Goal: Task Accomplishment & Management: Complete application form

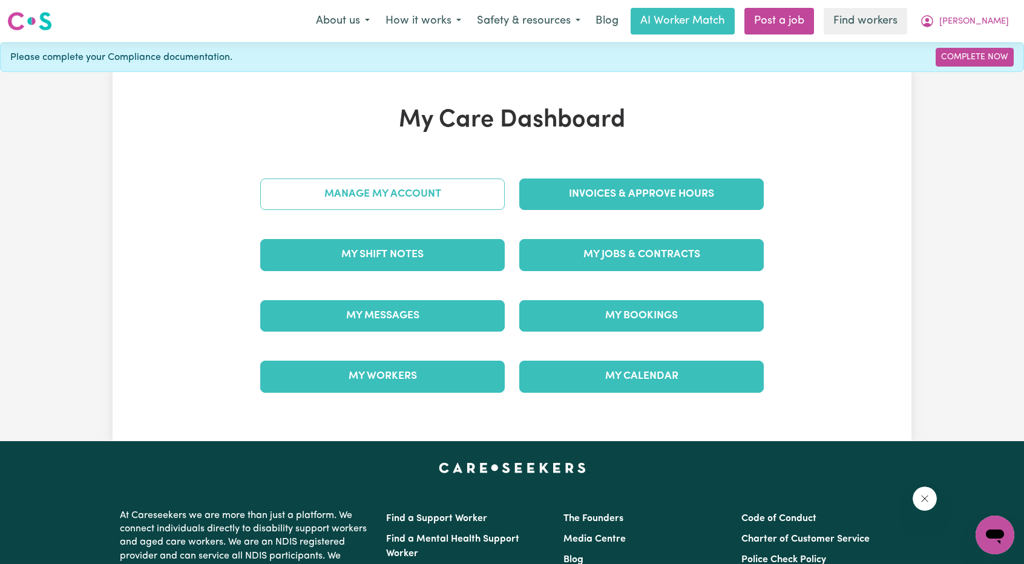
click at [439, 202] on link "Manage My Account" at bounding box center [382, 194] width 245 height 31
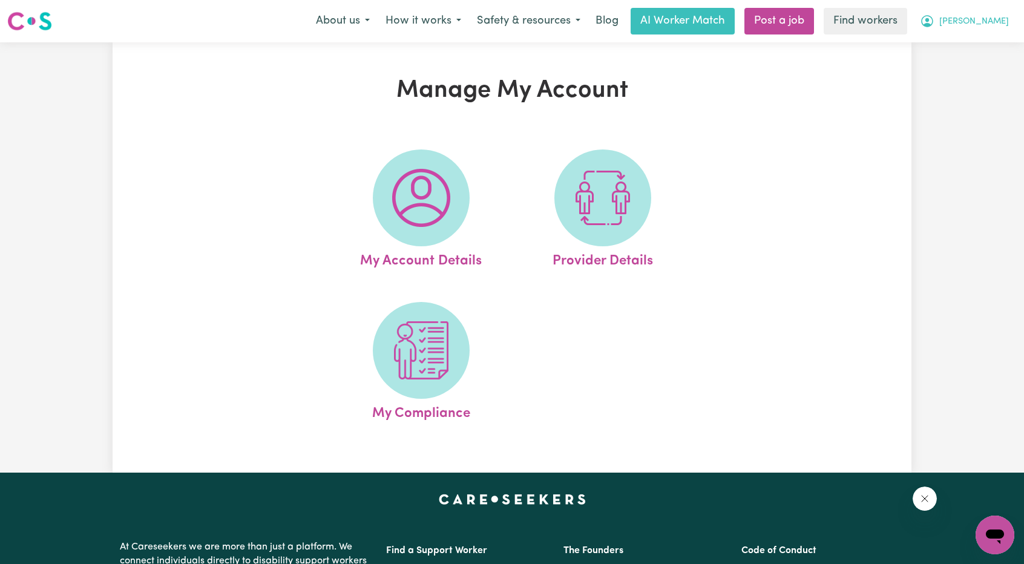
click at [972, 13] on button "[PERSON_NAME]" at bounding box center [964, 20] width 105 height 25
click at [961, 38] on link "My Dashboard" at bounding box center [969, 47] width 96 height 23
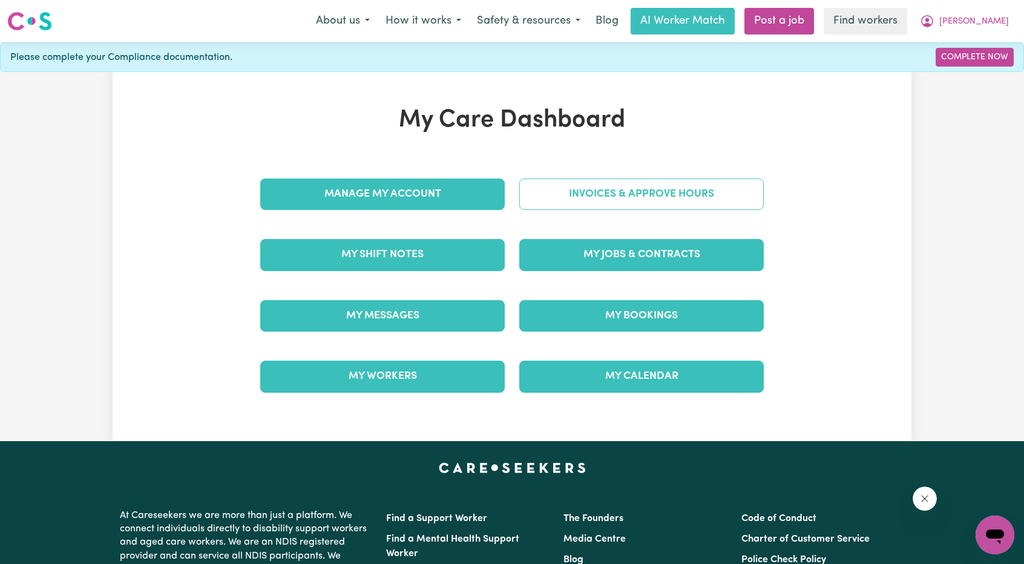
click at [616, 182] on link "Invoices & Approve Hours" at bounding box center [641, 194] width 245 height 31
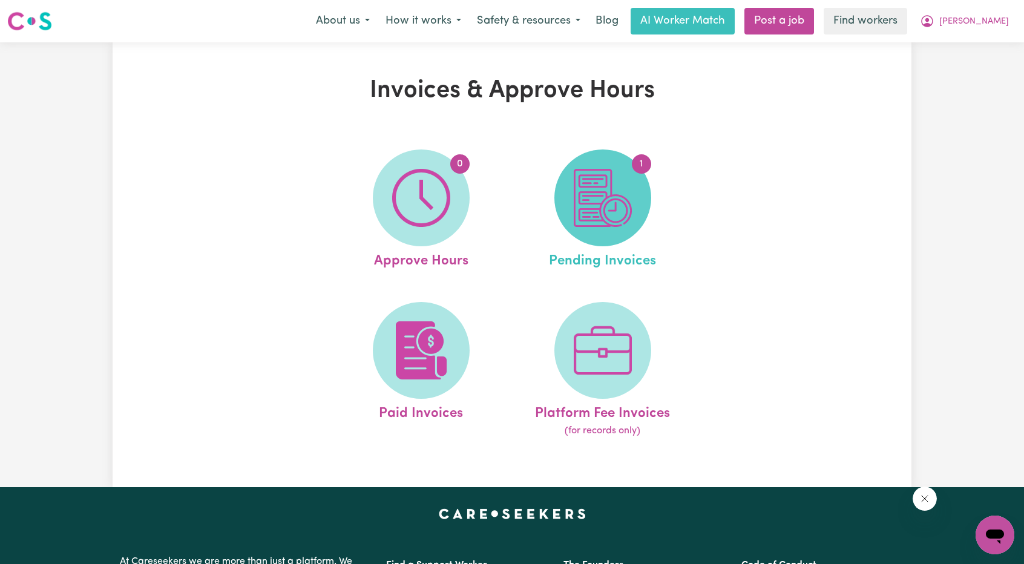
click at [592, 198] on img at bounding box center [603, 198] width 58 height 58
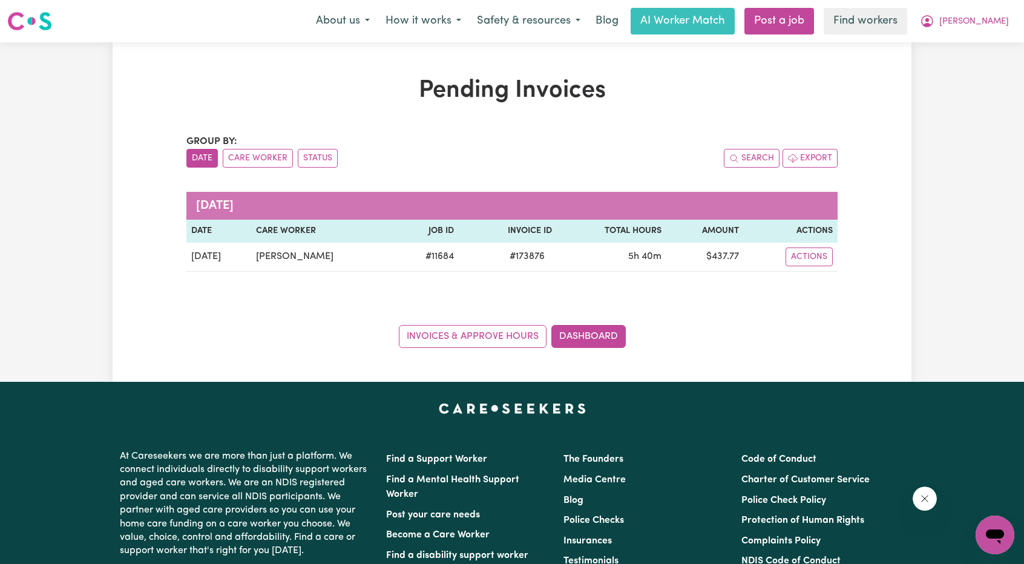
click at [1017, 26] on div "Menu About us How it works Safety & resources Blog AI Worker Match Post a job F…" at bounding box center [512, 21] width 1024 height 28
click at [984, 32] on button "[PERSON_NAME]" at bounding box center [964, 20] width 105 height 25
click at [961, 45] on link "My Dashboard" at bounding box center [969, 47] width 96 height 23
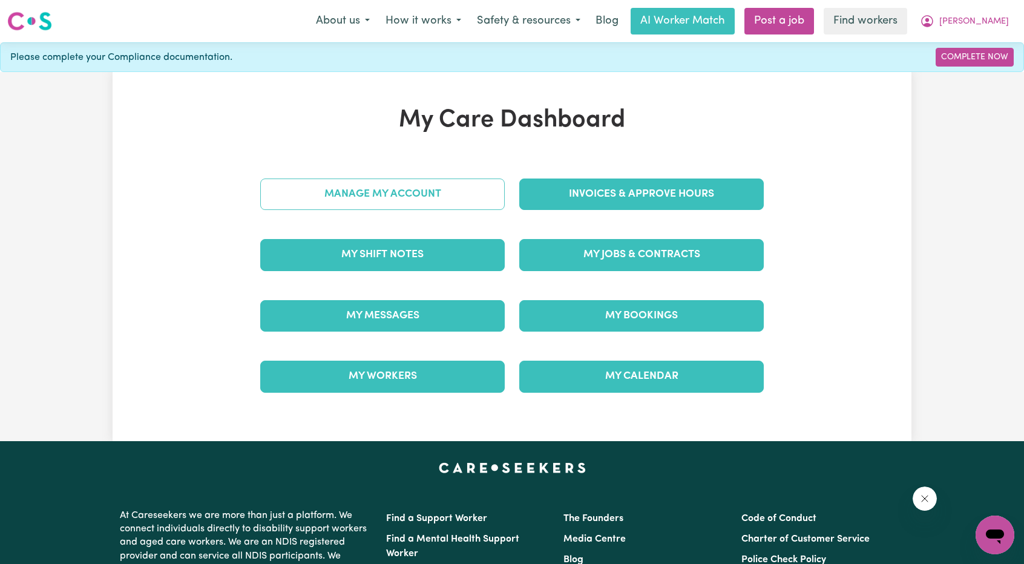
click at [342, 207] on link "Manage My Account" at bounding box center [382, 194] width 245 height 31
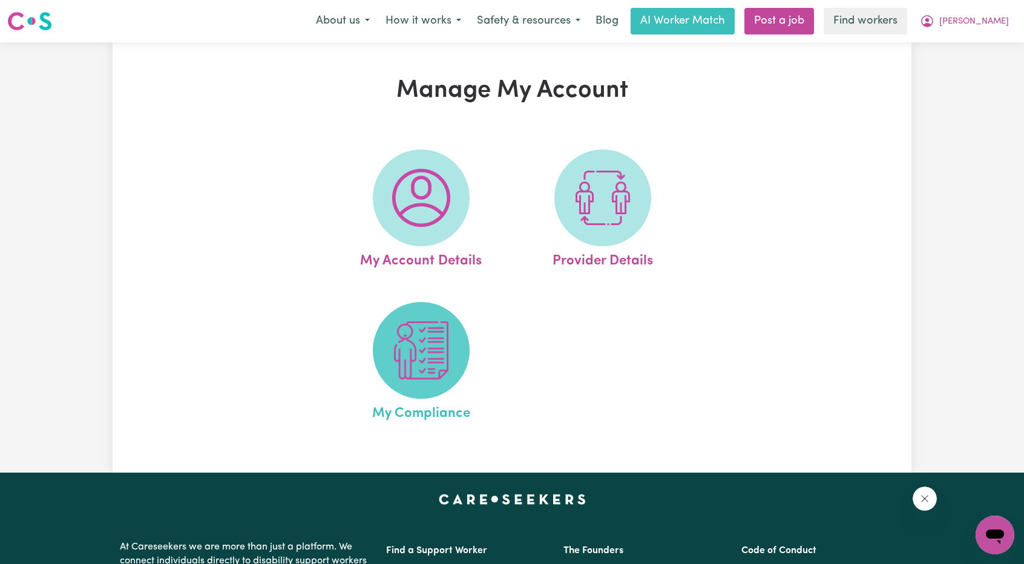
click at [399, 366] on img at bounding box center [421, 350] width 58 height 58
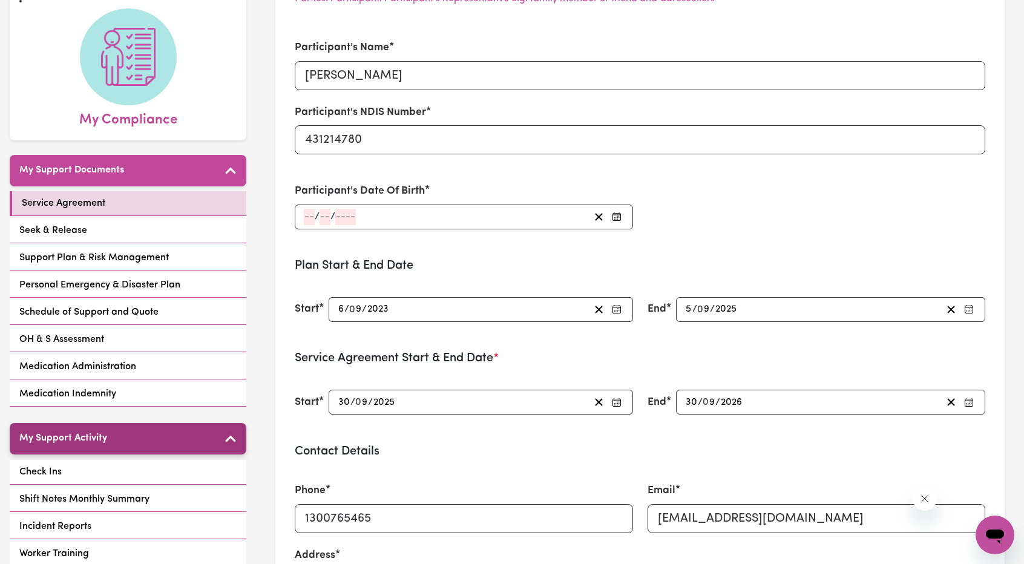
scroll to position [182, 0]
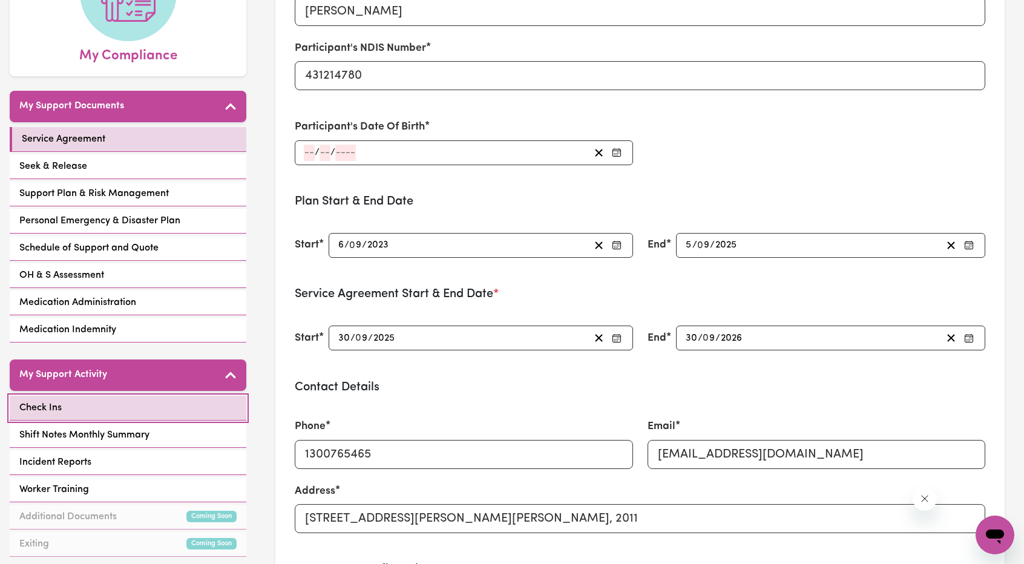
click at [110, 396] on div "Check Ins" at bounding box center [128, 408] width 237 height 25
click at [182, 396] on link "Check Ins" at bounding box center [128, 408] width 237 height 25
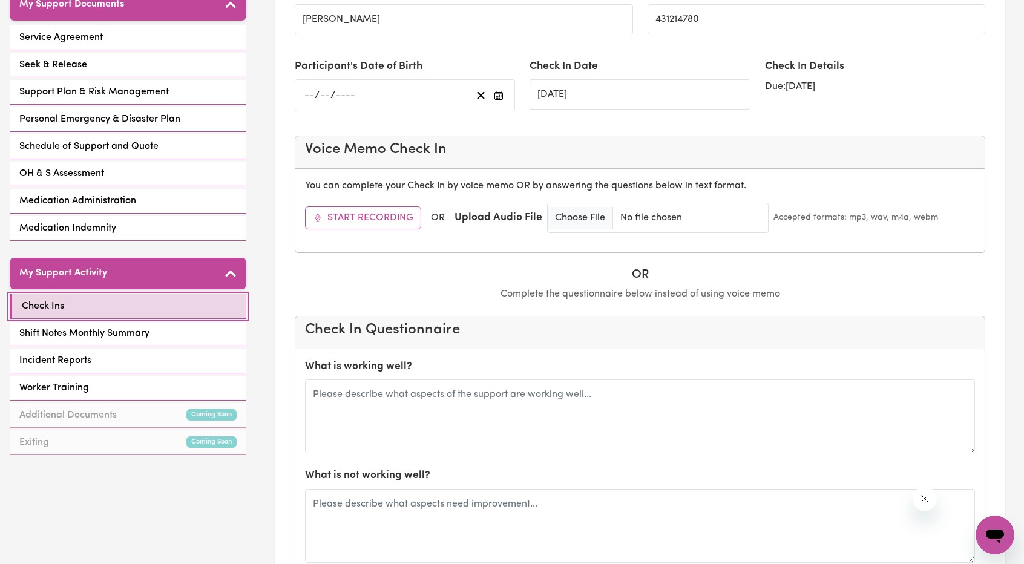
scroll to position [303, 0]
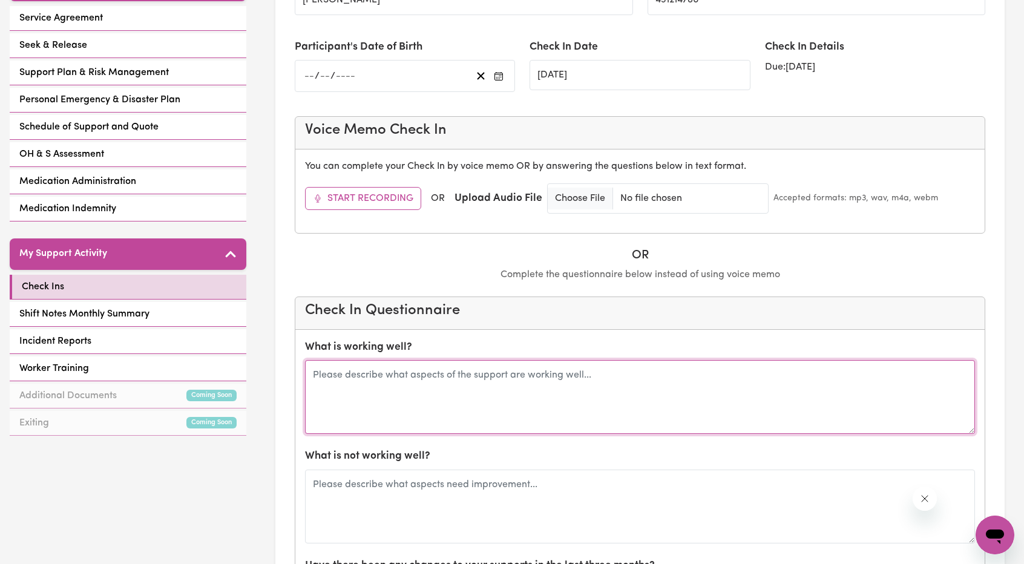
click at [390, 377] on textarea at bounding box center [640, 397] width 670 height 74
type textarea "S"
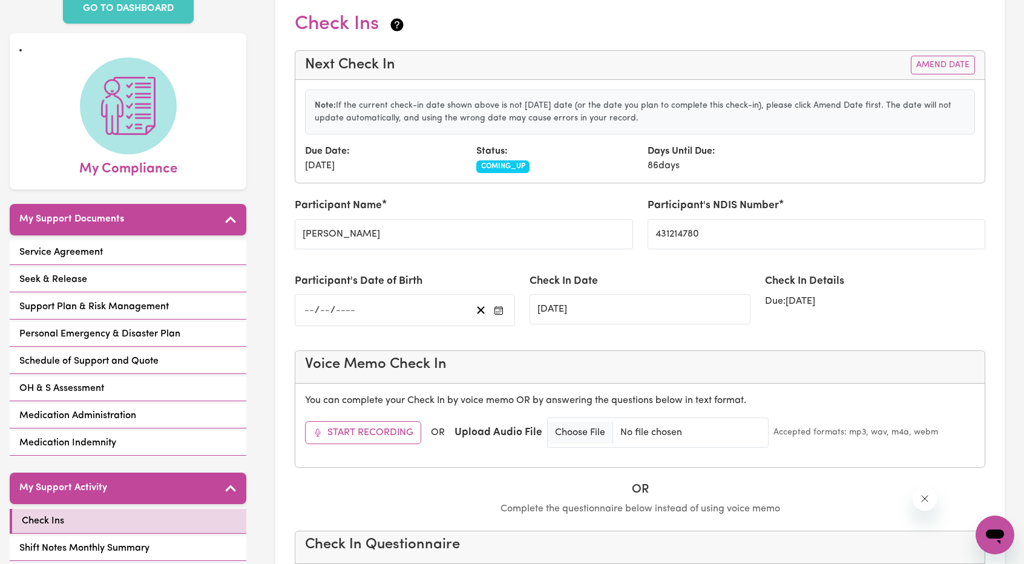
scroll to position [0, 0]
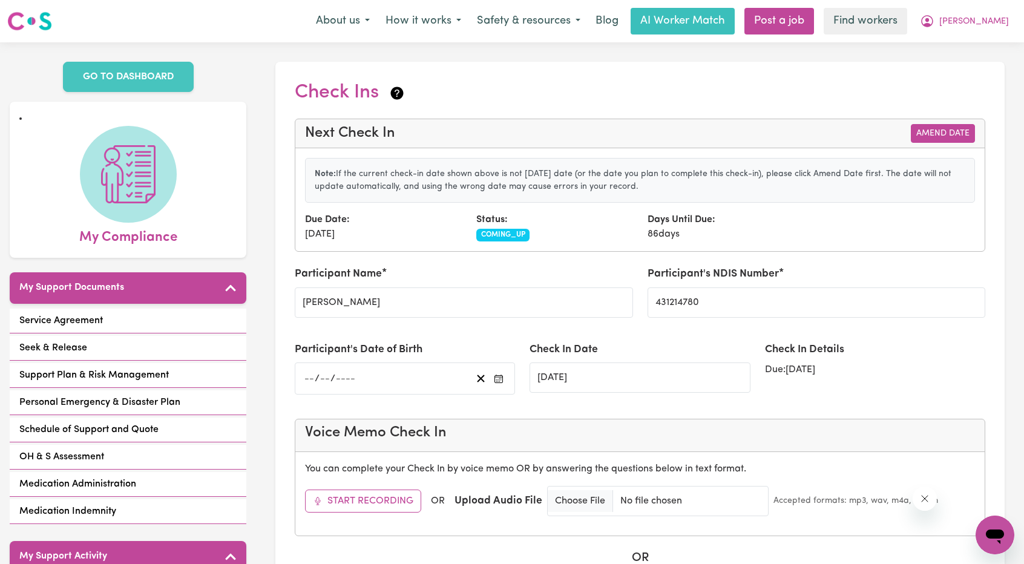
type textarea "Chat with [PERSON_NAME] so far so good. In the p"
click at [933, 138] on button "Amend Date" at bounding box center [943, 133] width 64 height 19
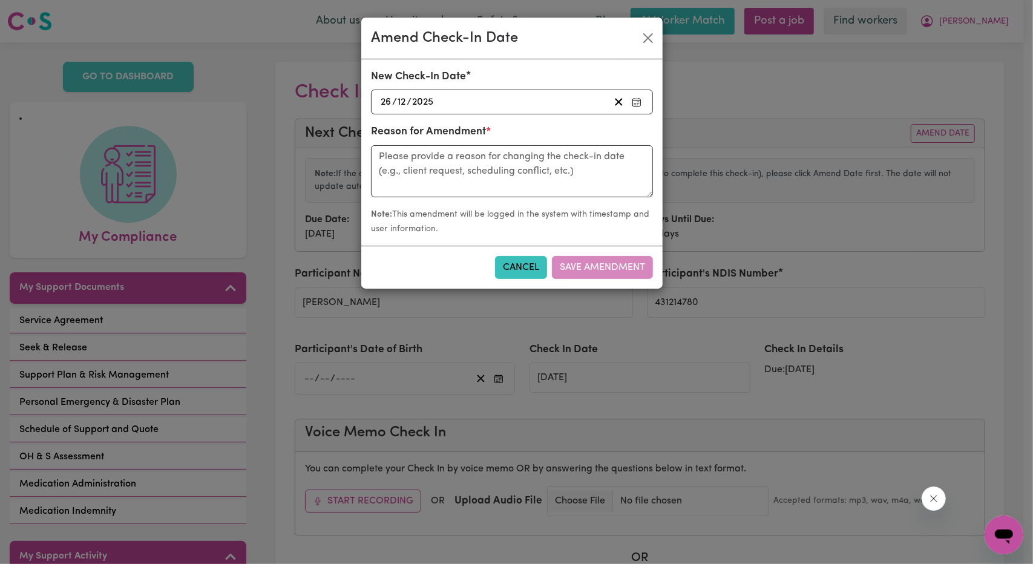
click at [486, 110] on div "[DATE] [DATE]" at bounding box center [512, 102] width 282 height 25
click at [496, 98] on div "[DATE] [DATE]" at bounding box center [494, 102] width 231 height 16
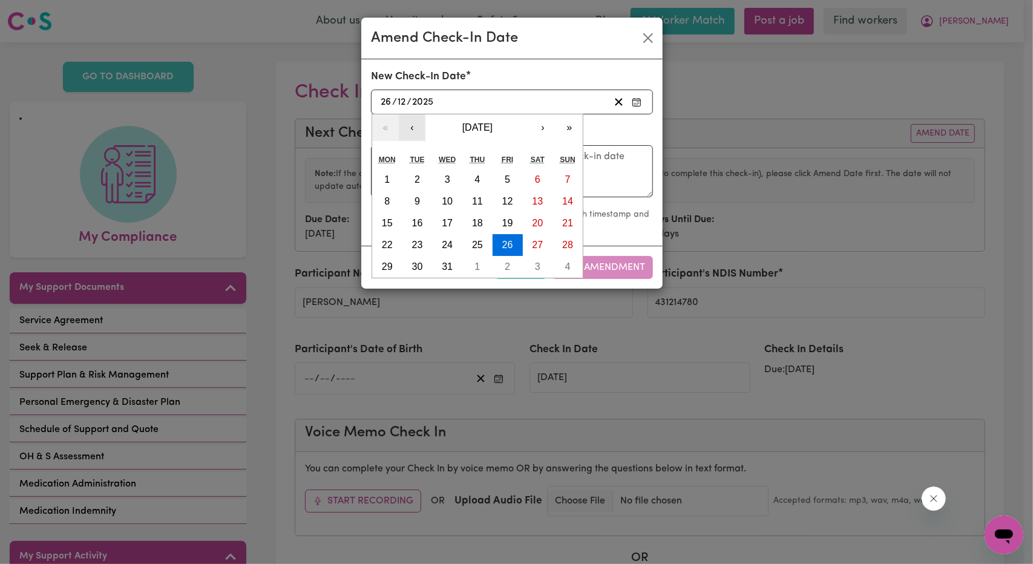
click at [412, 122] on button "‹" at bounding box center [412, 127] width 27 height 27
click at [412, 186] on button "30" at bounding box center [417, 180] width 30 height 22
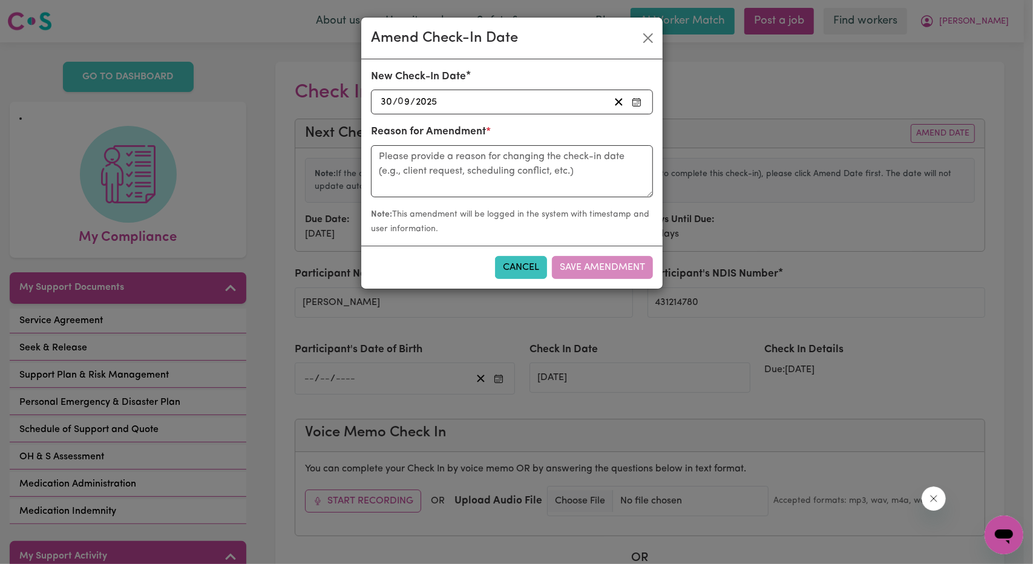
type input "[DATE]"
type input "30"
type input "9"
click at [510, 170] on textarea at bounding box center [512, 171] width 282 height 52
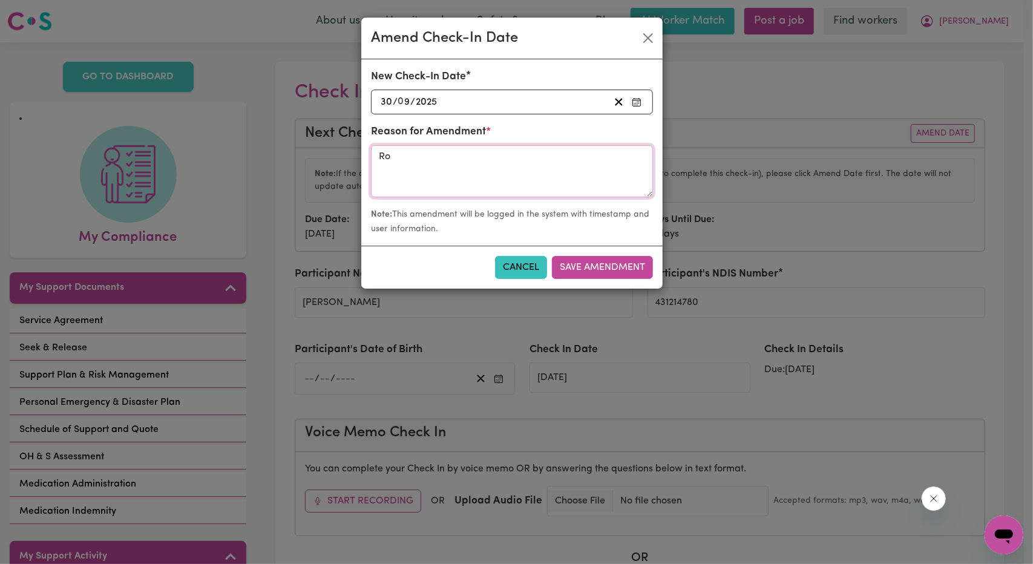
type textarea "R"
type textarea "Chat with [PERSON_NAME]"
click at [583, 269] on button "Save Amendment" at bounding box center [602, 267] width 101 height 23
type input "[DATE]"
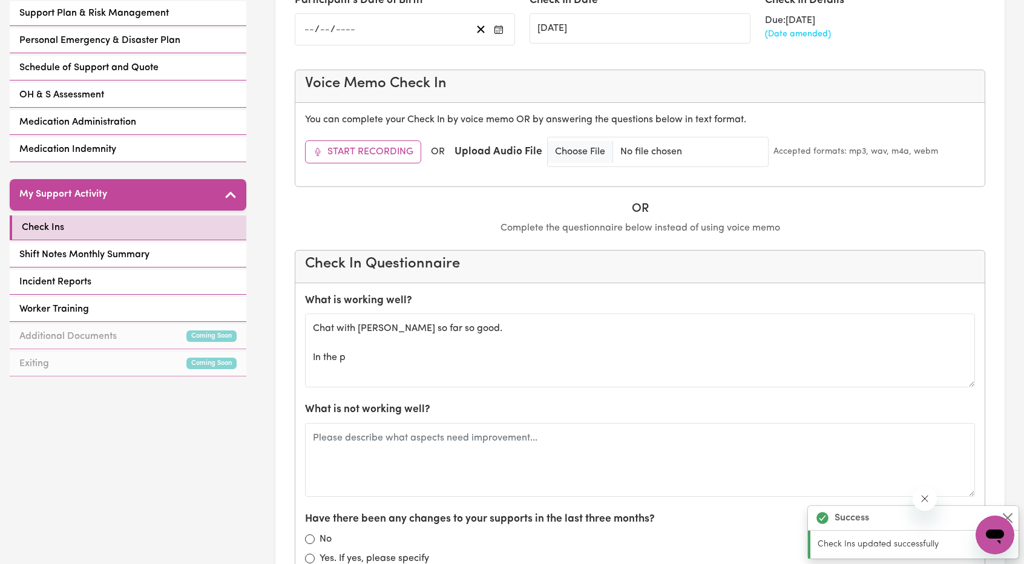
scroll to position [363, 0]
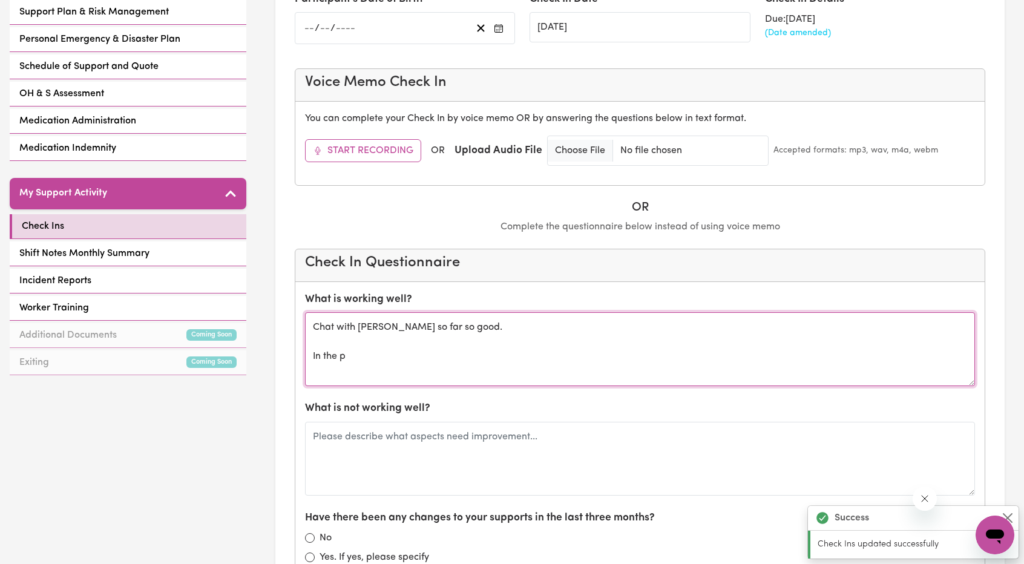
click at [420, 356] on textarea "Chat with [PERSON_NAME] so far so good. In the p" at bounding box center [640, 349] width 670 height 74
click at [489, 320] on textarea "Chat with [PERSON_NAME] so far so good. In the p" at bounding box center [640, 349] width 670 height 74
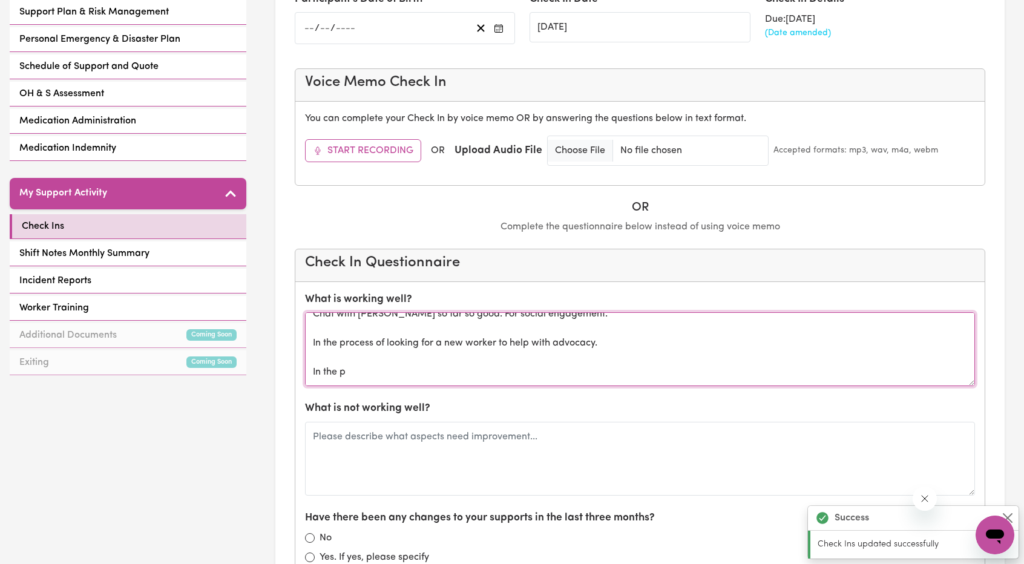
scroll to position [15, 0]
drag, startPoint x: 376, startPoint y: 364, endPoint x: 299, endPoint y: 361, distance: 77.5
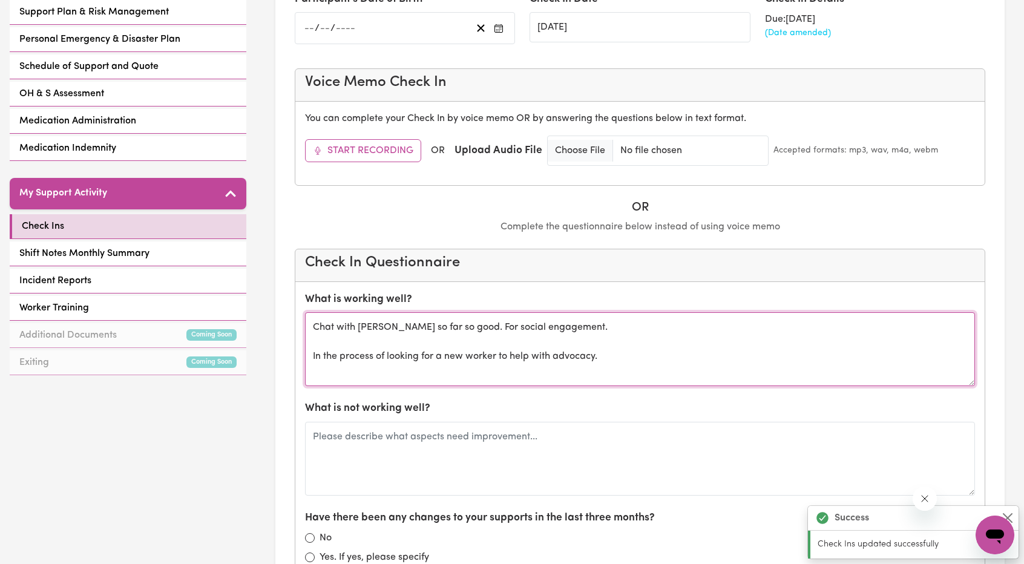
scroll to position [6, 0]
click at [321, 372] on textarea "Chat with [PERSON_NAME] so far so good. For social engagement. In the process o…" at bounding box center [640, 349] width 670 height 74
click at [320, 364] on textarea "Chat with [PERSON_NAME] so far so good. For social engagement. In the process o…" at bounding box center [640, 349] width 670 height 74
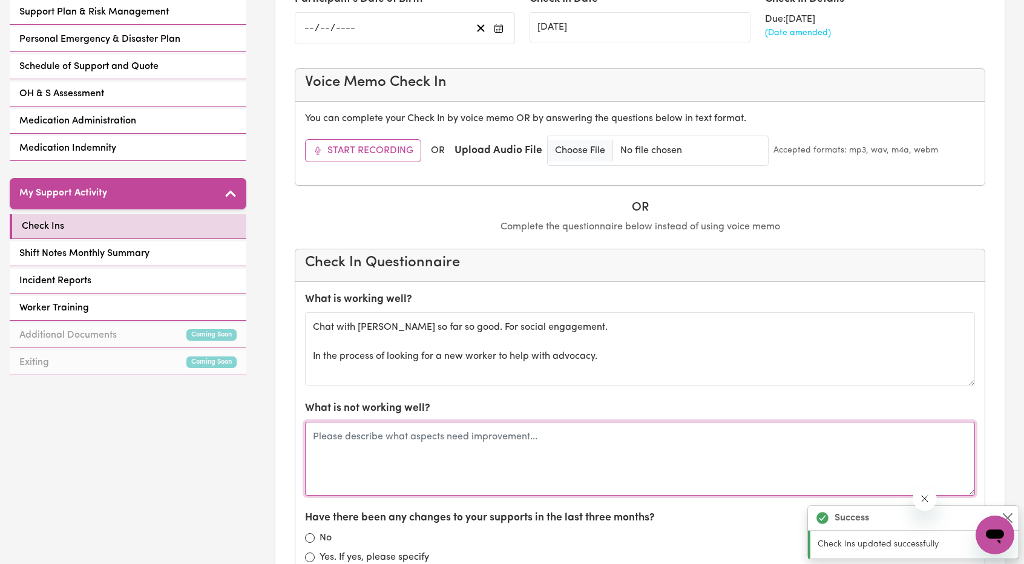
click at [376, 459] on textarea at bounding box center [640, 459] width 670 height 74
drag, startPoint x: 558, startPoint y: 438, endPoint x: 422, endPoint y: 415, distance: 137.5
click at [424, 415] on div "What is not working well?" at bounding box center [640, 448] width 670 height 94
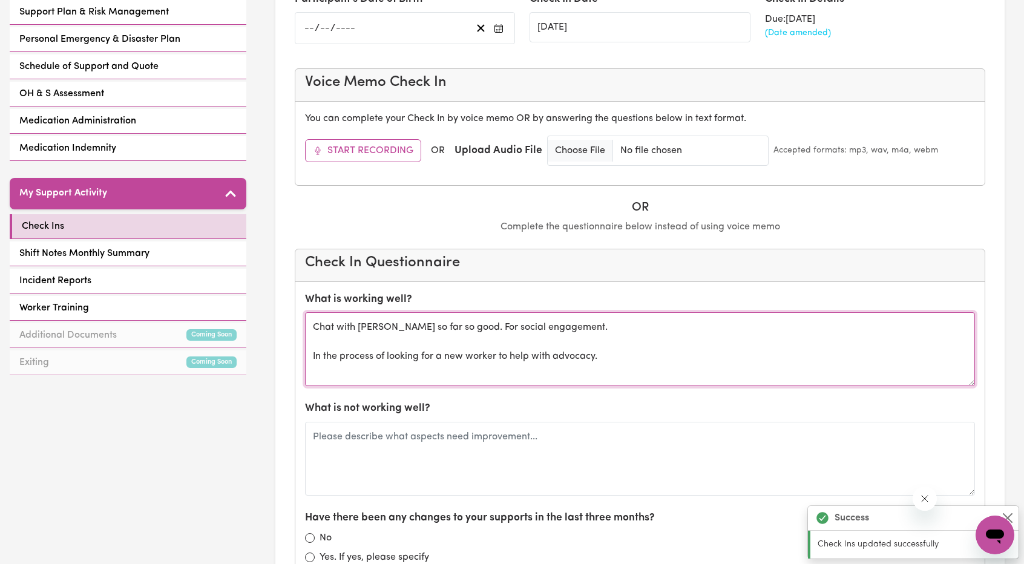
click at [311, 343] on textarea "Chat with [PERSON_NAME] so far so good. For social engagement. In the process o…" at bounding box center [640, 349] width 670 height 74
type textarea "Chat with [PERSON_NAME] so far so good. For social engagement. New SC In the pr…"
click at [606, 350] on textarea "Chat with [PERSON_NAME] so far so good. For social engagement. New SC In the pr…" at bounding box center [640, 349] width 670 height 74
drag, startPoint x: 709, startPoint y: 355, endPoint x: 315, endPoint y: 315, distance: 396.0
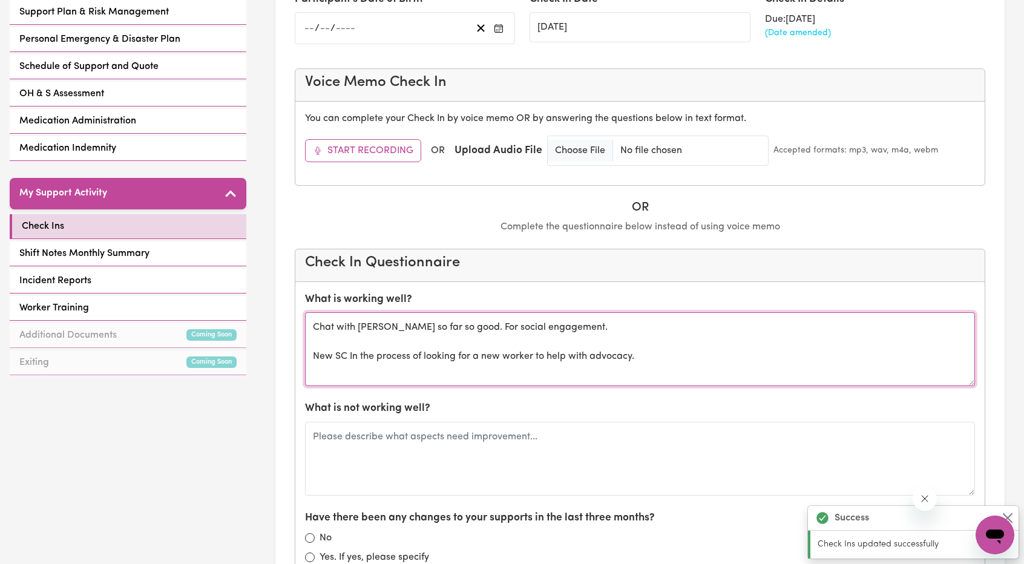
click at [316, 315] on textarea "Chat with [PERSON_NAME] so far so good. For social engagement. New SC In the pr…" at bounding box center [640, 349] width 670 height 74
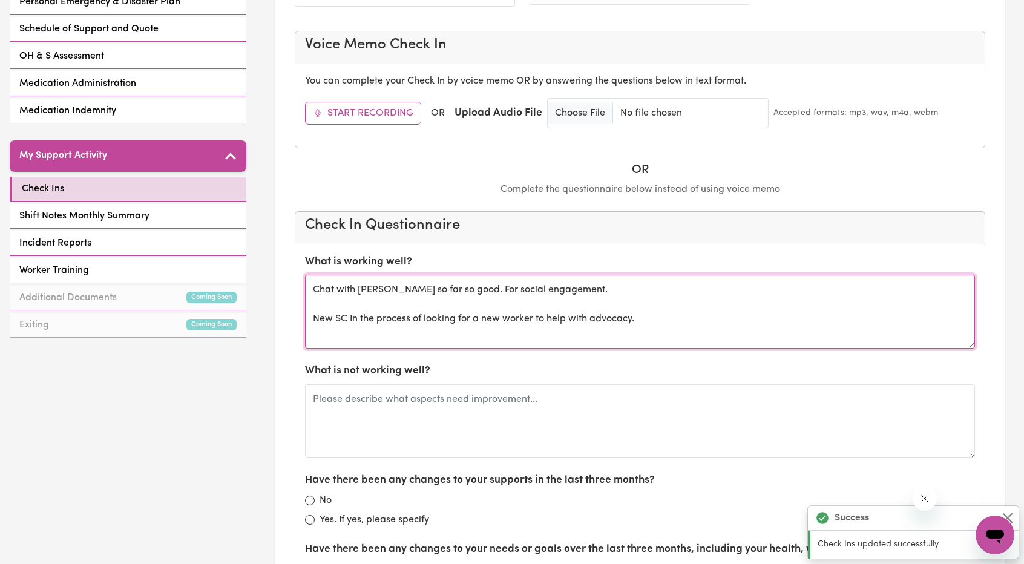
scroll to position [424, 0]
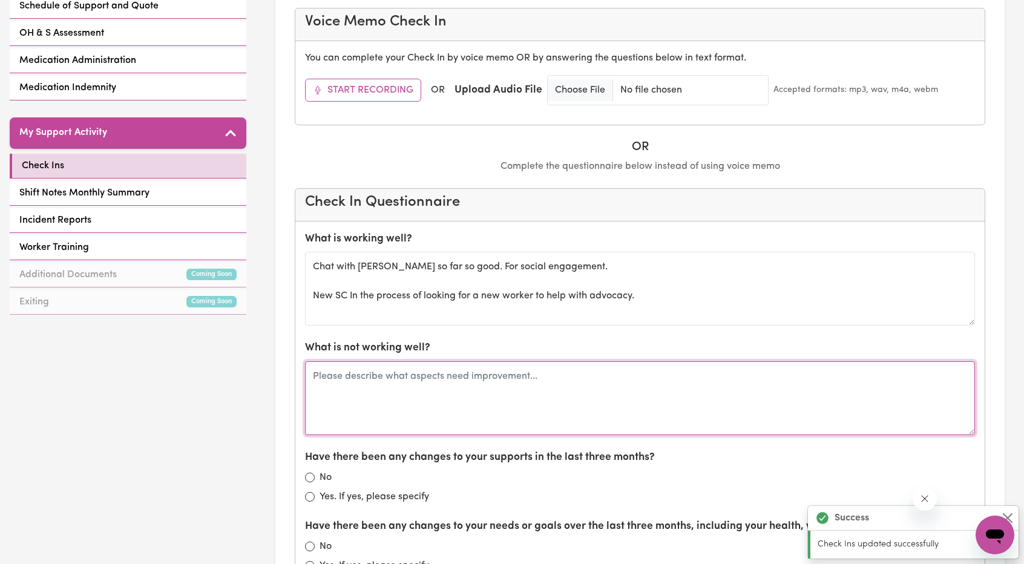
drag, startPoint x: 521, startPoint y: 399, endPoint x: 507, endPoint y: 399, distance: 13.9
click at [520, 399] on textarea at bounding box center [640, 398] width 670 height 74
click at [481, 390] on textarea at bounding box center [640, 398] width 670 height 74
click at [477, 384] on textarea at bounding box center [640, 398] width 670 height 74
type textarea "All good because just social engagement fortnightly."
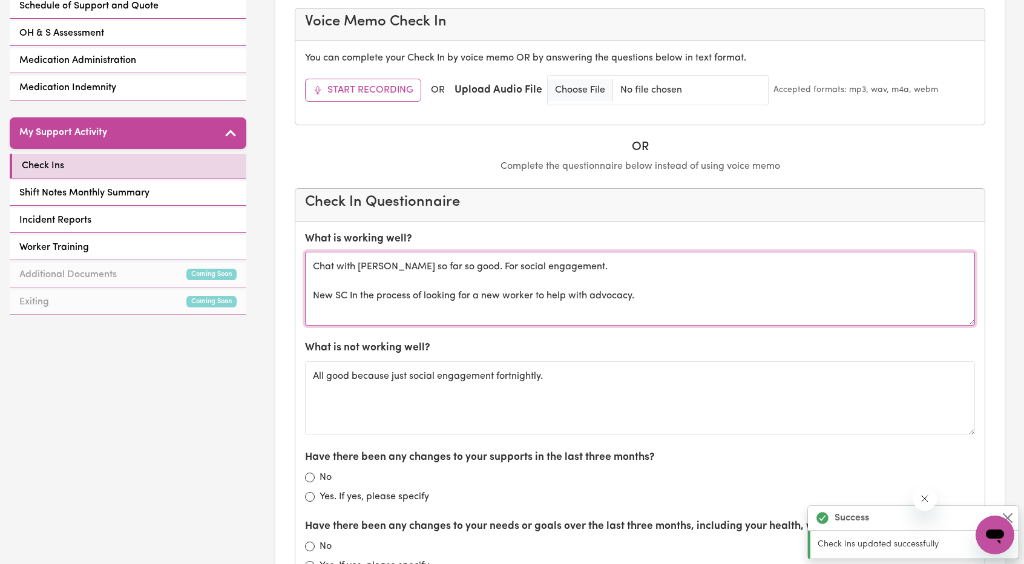
drag, startPoint x: 672, startPoint y: 301, endPoint x: 433, endPoint y: 264, distance: 241.2
click at [409, 267] on textarea "Chat with [PERSON_NAME] so far so good. For social engagement. New SC In the pr…" at bounding box center [640, 289] width 670 height 74
click at [609, 278] on textarea "Chat with [PERSON_NAME] so far so good. For social engagement. New SC In the pr…" at bounding box center [640, 289] width 670 height 74
click at [666, 271] on textarea "Chat with [PERSON_NAME] so far so good. For social engagement. New SC In the pr…" at bounding box center [640, 289] width 670 height 74
click at [664, 283] on textarea "Chat with [PERSON_NAME] so far so good. For social engagement. New SC In the pr…" at bounding box center [640, 289] width 670 height 74
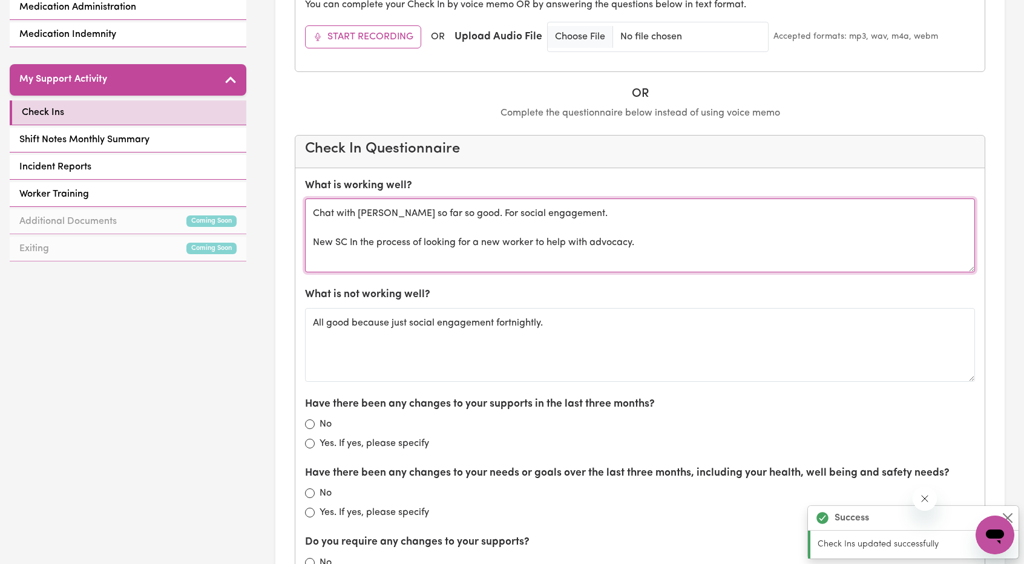
scroll to position [545, 0]
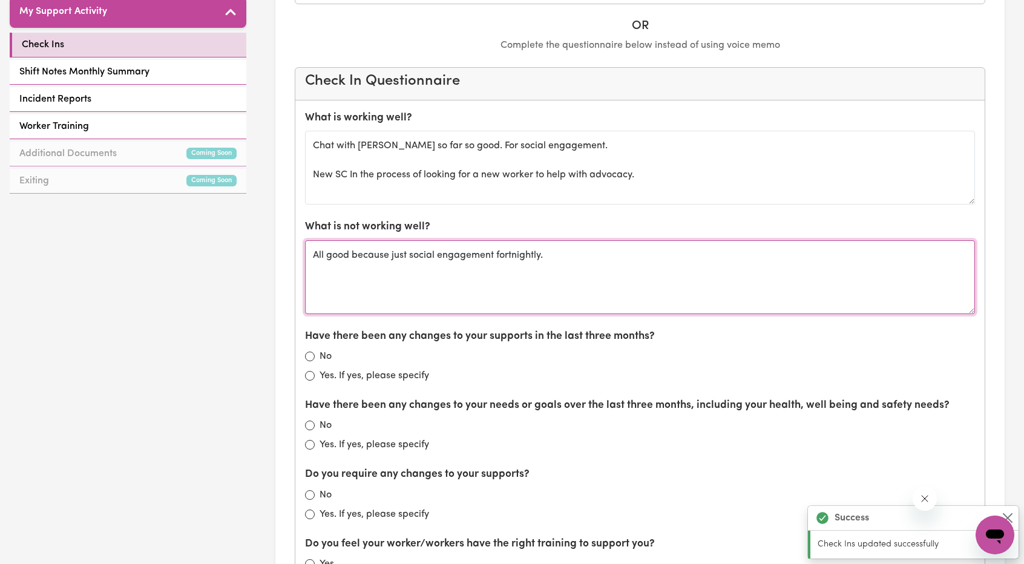
click at [588, 291] on textarea "All good because just social engagement fortnightly." at bounding box center [640, 277] width 670 height 74
click at [604, 262] on textarea "All good because just social engagement fortnightly." at bounding box center [640, 277] width 670 height 74
drag, startPoint x: 604, startPoint y: 262, endPoint x: 314, endPoint y: 224, distance: 293.0
click at [314, 224] on div "What is not working well? All good because just social engagement fortnightly." at bounding box center [640, 266] width 670 height 94
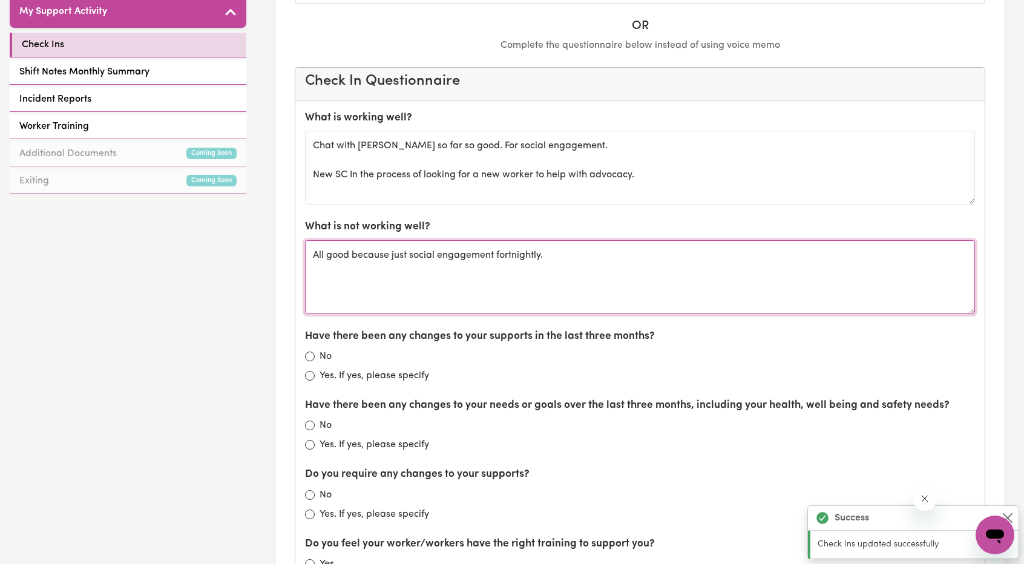
click at [527, 248] on textarea "All good because just social engagement fortnightly." at bounding box center [640, 277] width 670 height 74
drag, startPoint x: 599, startPoint y: 257, endPoint x: 317, endPoint y: 235, distance: 283.4
click at [317, 235] on div "What is not working well? All good because just social engagement fortnightly." at bounding box center [640, 266] width 670 height 94
click at [553, 272] on textarea "All good because just social engagement fortnightly." at bounding box center [640, 277] width 670 height 74
click at [534, 298] on textarea "All good because just social engagement fortnightly." at bounding box center [640, 277] width 670 height 74
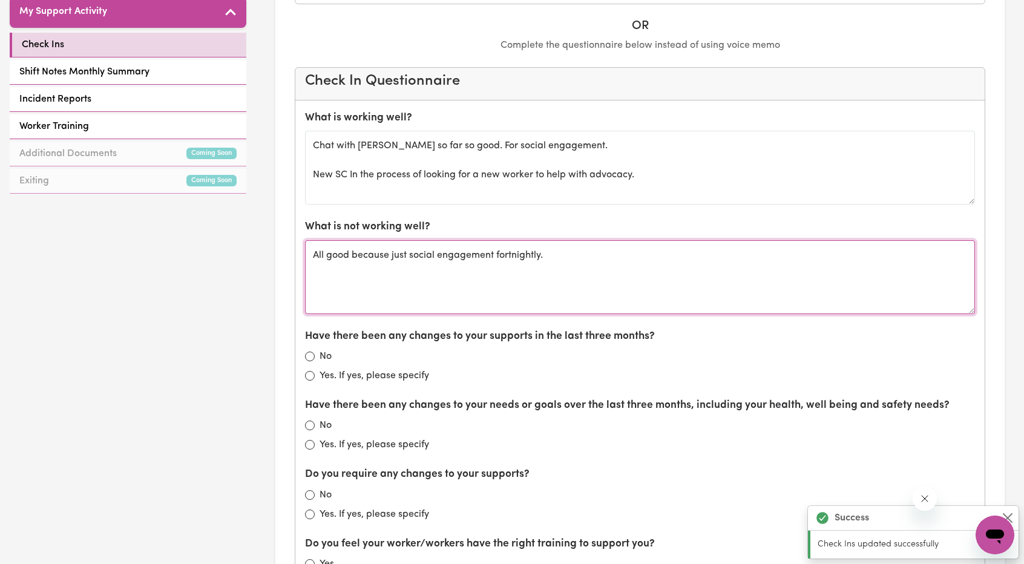
click at [561, 278] on textarea "All good because just social engagement fortnightly." at bounding box center [640, 277] width 670 height 74
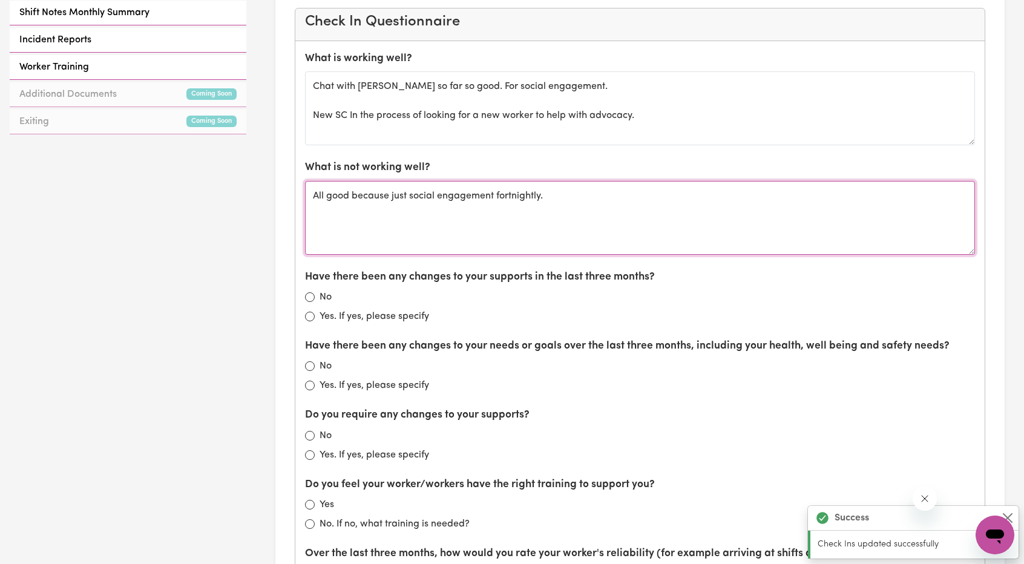
scroll to position [605, 0]
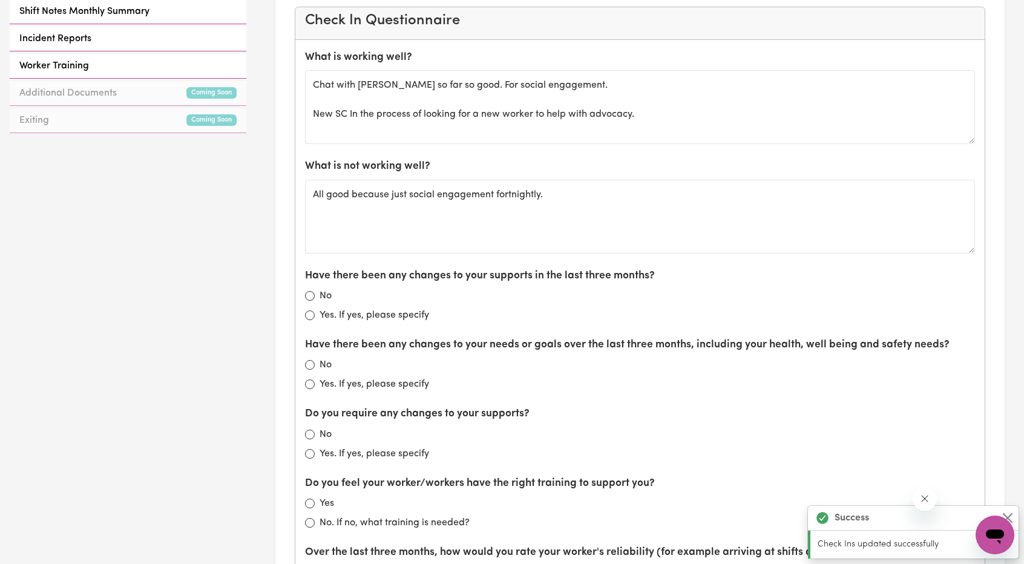
drag, startPoint x: 453, startPoint y: 312, endPoint x: 518, endPoint y: 312, distance: 65.4
click at [518, 312] on div "Yes. If yes, please specify" at bounding box center [640, 315] width 670 height 15
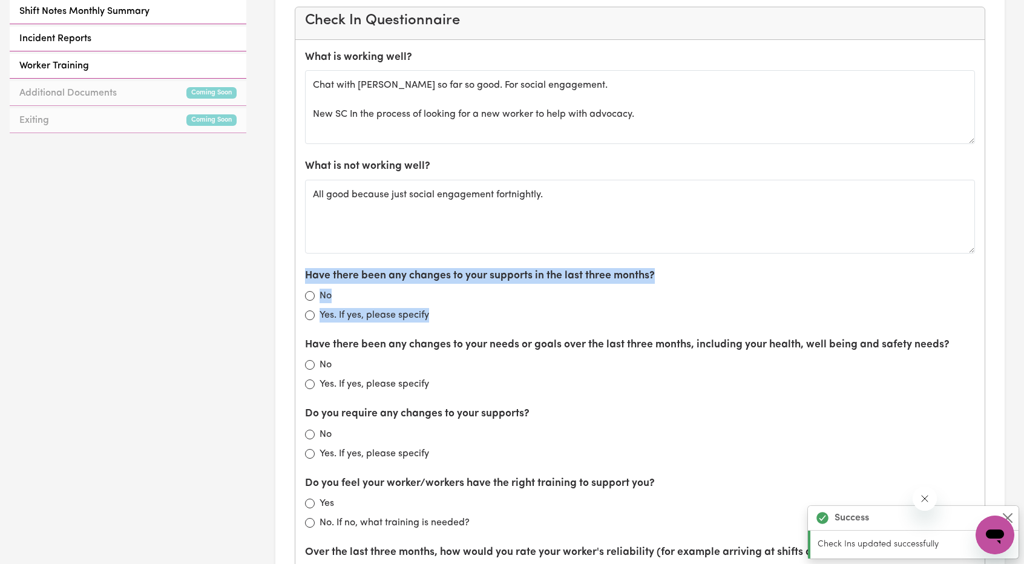
drag, startPoint x: 366, startPoint y: 293, endPoint x: 268, endPoint y: 267, distance: 101.4
click at [268, 267] on div "Check Ins Next Check In Amend Date Note: If the current check-in date shown abo…" at bounding box center [640, 292] width 768 height 1710
click at [390, 295] on div "No" at bounding box center [640, 296] width 670 height 15
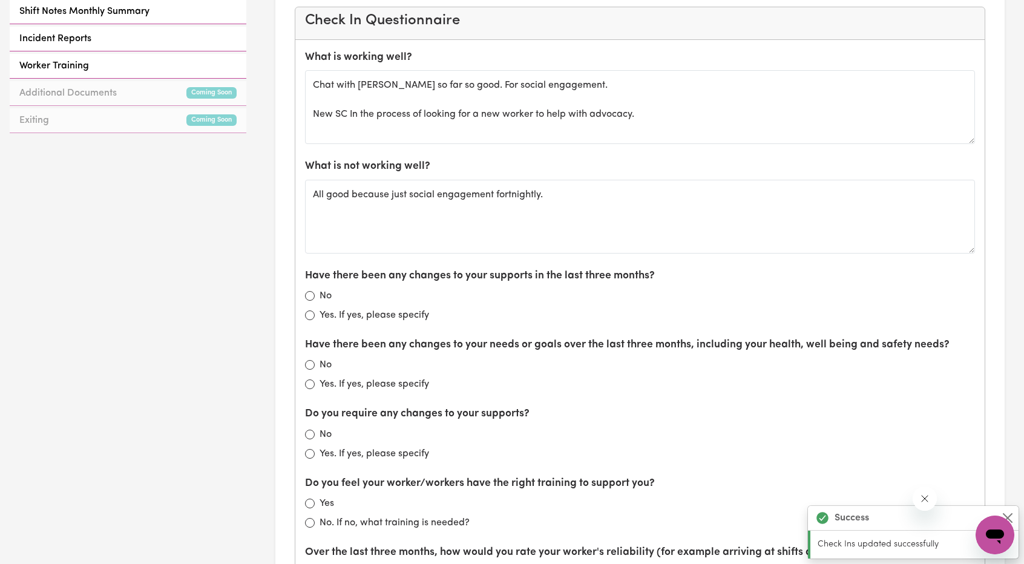
click at [435, 301] on div "Have there been any changes to your supports in the last three months? No Yes. …" at bounding box center [640, 295] width 670 height 54
click at [307, 294] on input "No" at bounding box center [310, 296] width 10 height 10
radio input "true"
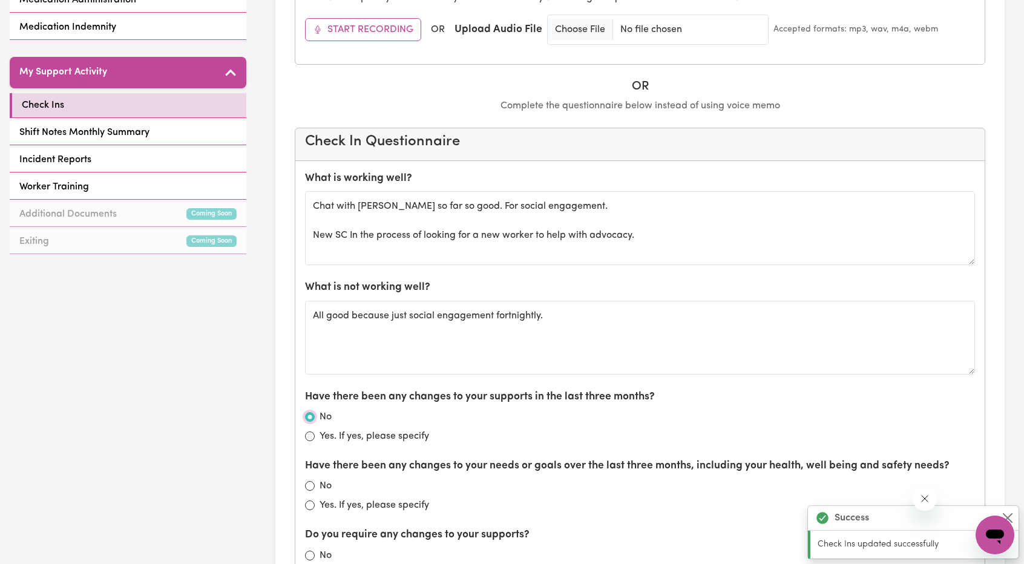
scroll to position [0, 0]
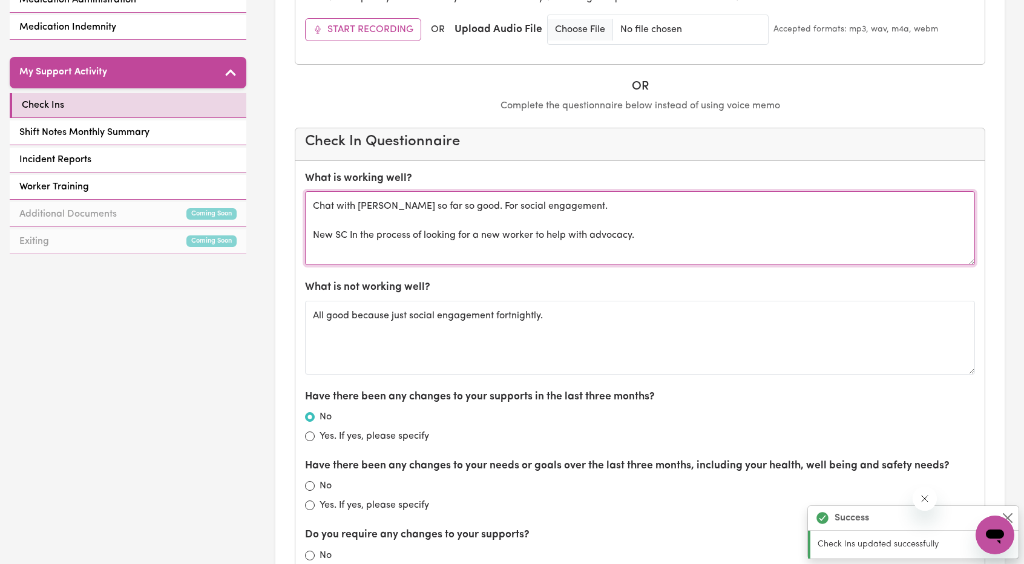
click at [609, 208] on textarea "Chat with [PERSON_NAME] so far so good. For social engagement. New SC In the pr…" at bounding box center [640, 228] width 670 height 74
click at [605, 205] on textarea "Chat with [PERSON_NAME] so far so good. For social engagement. New SC In the pr…" at bounding box center [640, 228] width 670 height 74
type textarea "Chat with [PERSON_NAME] so far so good. For social engagement. New SC In the pr…"
drag, startPoint x: 731, startPoint y: 241, endPoint x: 315, endPoint y: 186, distance: 420.0
click at [315, 186] on div "What is working well? Chat with [PERSON_NAME] so far so good. For social engage…" at bounding box center [640, 218] width 670 height 94
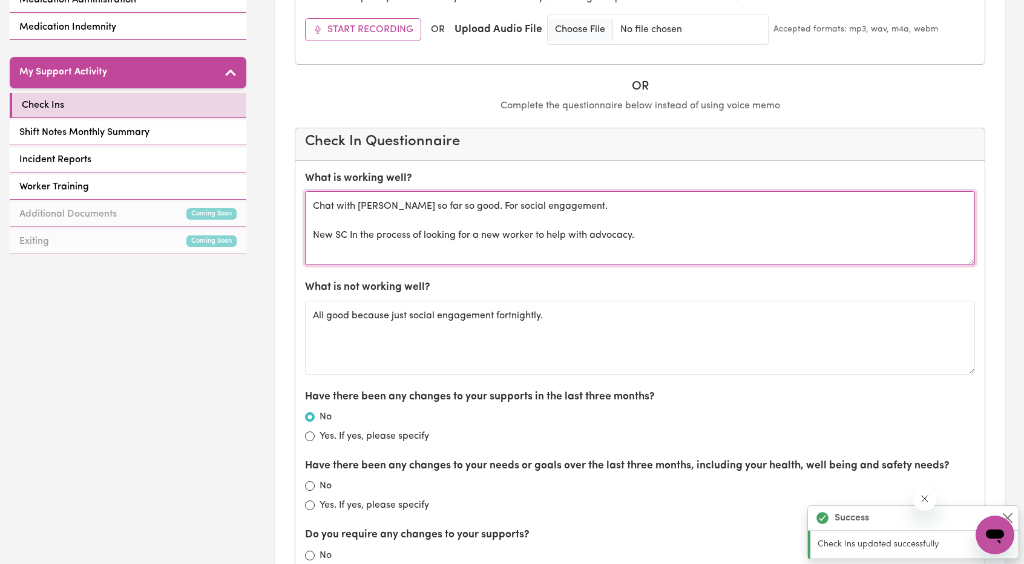
click at [497, 220] on textarea "Chat with [PERSON_NAME] so far so good. For social engagement. New SC In the pr…" at bounding box center [640, 228] width 670 height 74
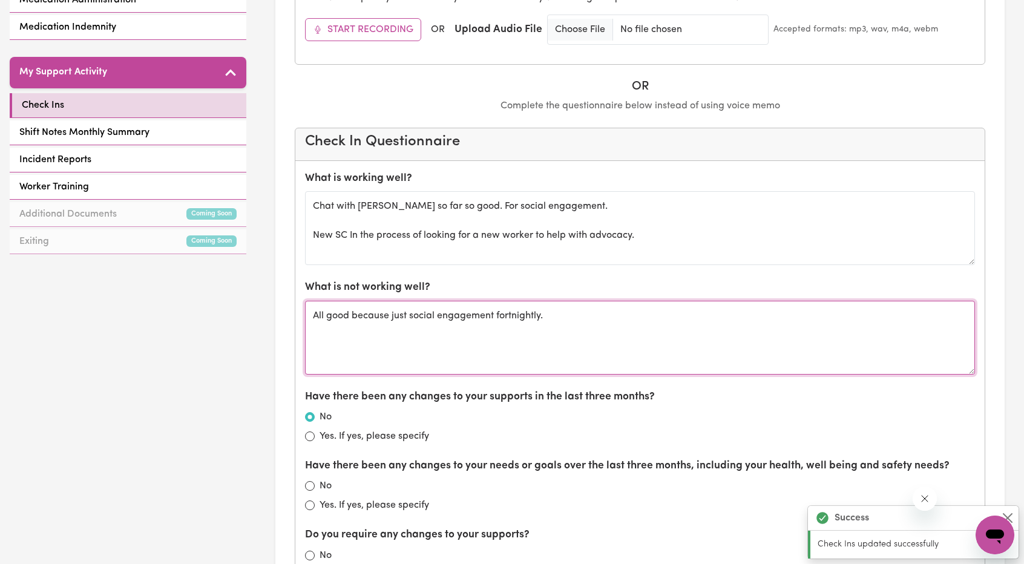
drag, startPoint x: 550, startPoint y: 312, endPoint x: 377, endPoint y: 306, distance: 172.6
click at [372, 304] on textarea "All good because just social engagement fortnightly." at bounding box center [640, 338] width 670 height 74
click at [562, 320] on textarea "All good because just social engagement fortnightly." at bounding box center [640, 338] width 670 height 74
drag, startPoint x: 562, startPoint y: 320, endPoint x: 346, endPoint y: 304, distance: 216.1
click at [346, 304] on textarea "All good because just social engagement fortnightly." at bounding box center [640, 338] width 670 height 74
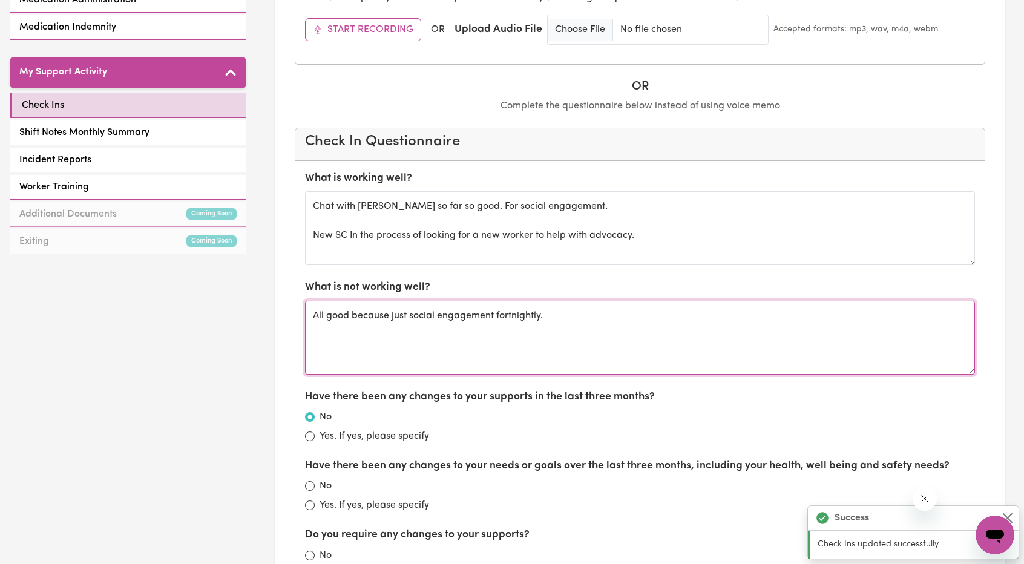
click at [543, 317] on textarea "All good because just social engagement fortnightly." at bounding box center [640, 338] width 670 height 74
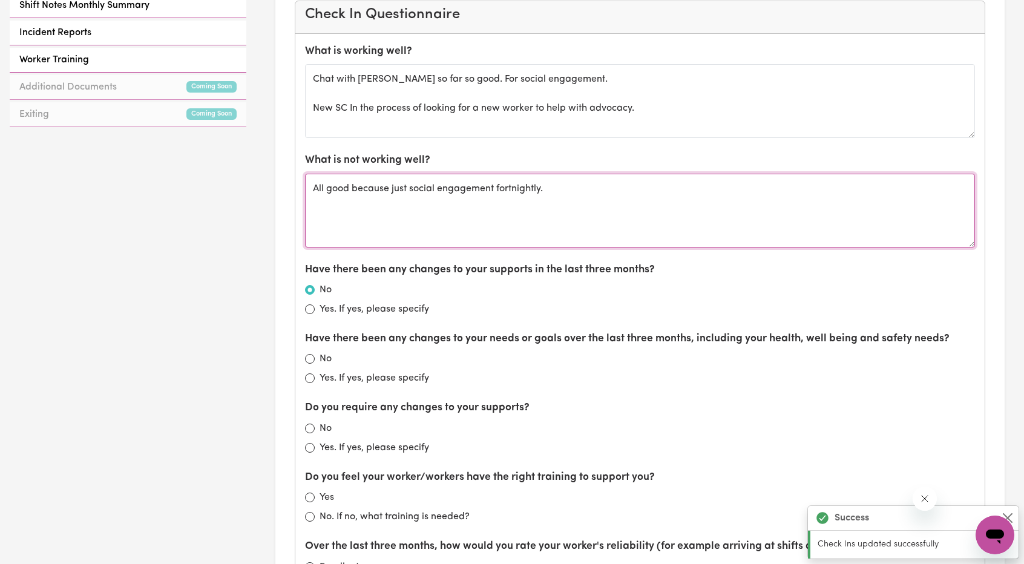
scroll to position [726, 0]
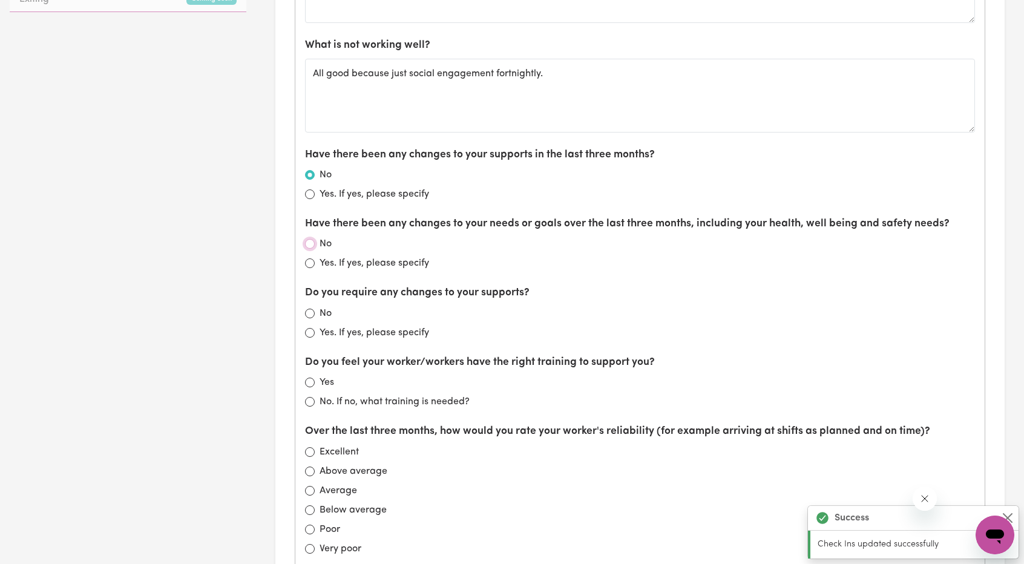
click at [310, 239] on input "No" at bounding box center [310, 244] width 10 height 10
radio input "true"
click at [306, 329] on input "Yes. If yes, please specify" at bounding box center [310, 333] width 10 height 10
radio input "true"
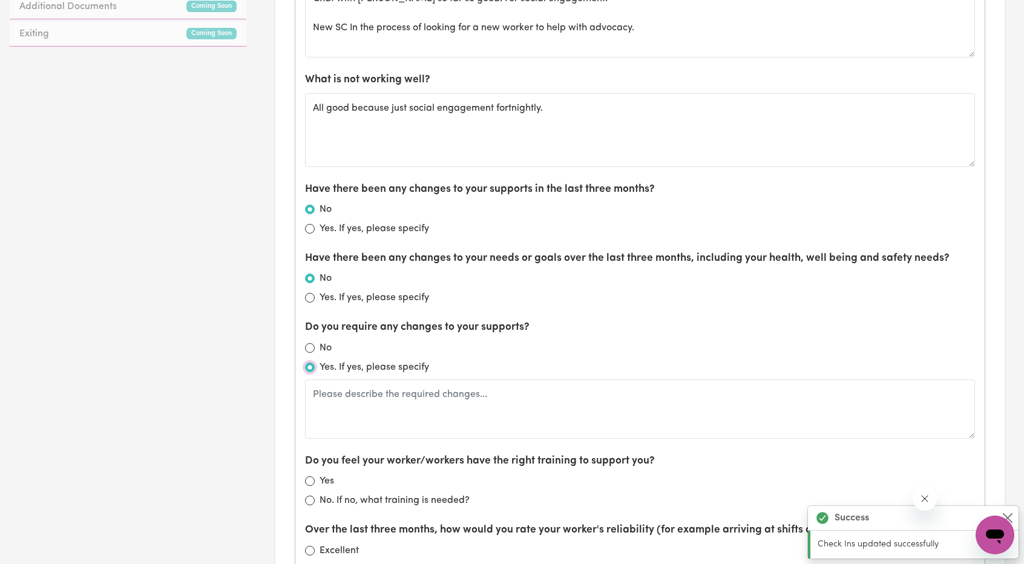
scroll to position [545, 0]
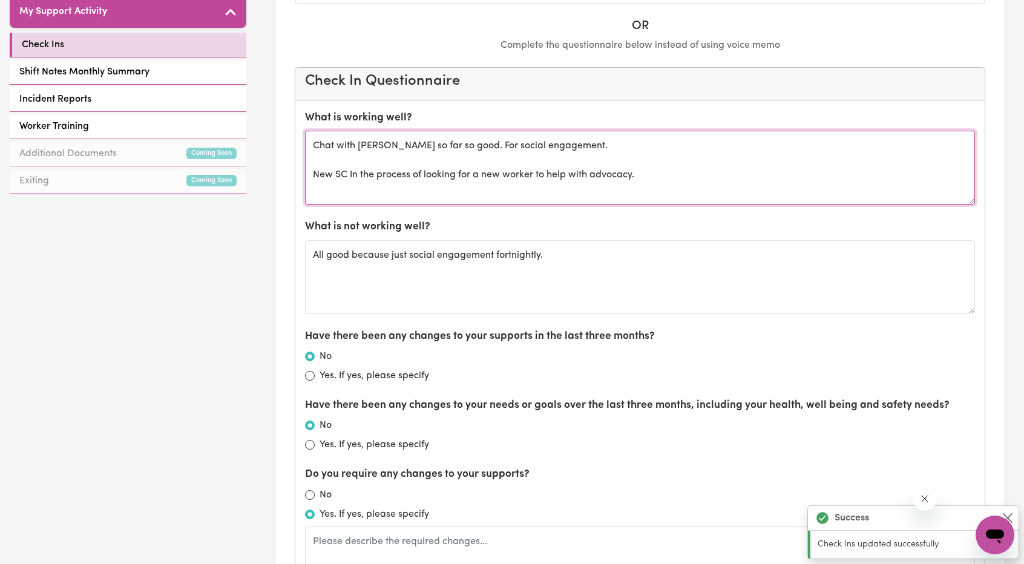
click at [430, 176] on textarea "Chat with [PERSON_NAME] so far so good. For social engagement. New SC In the pr…" at bounding box center [640, 168] width 670 height 74
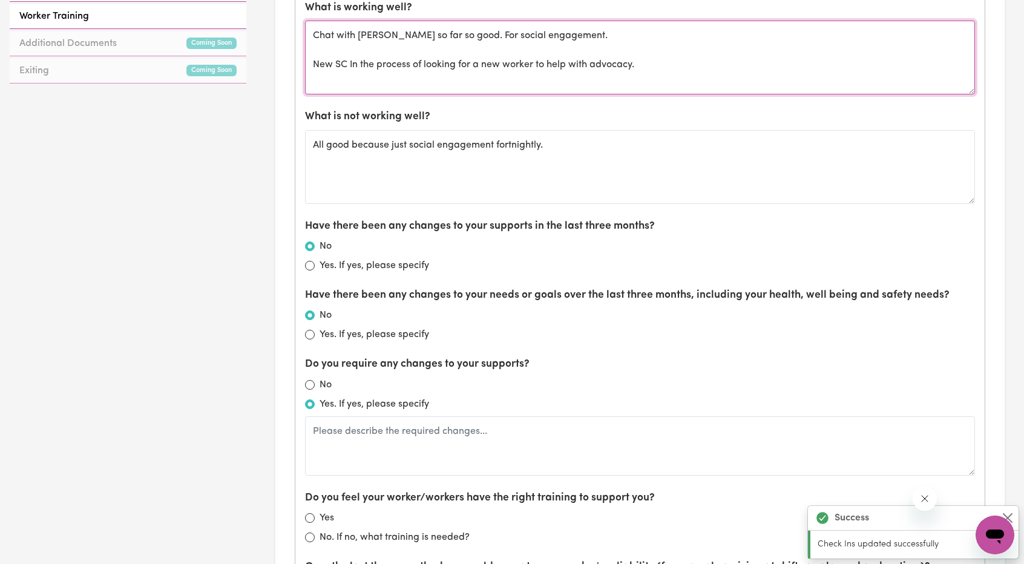
scroll to position [726, 0]
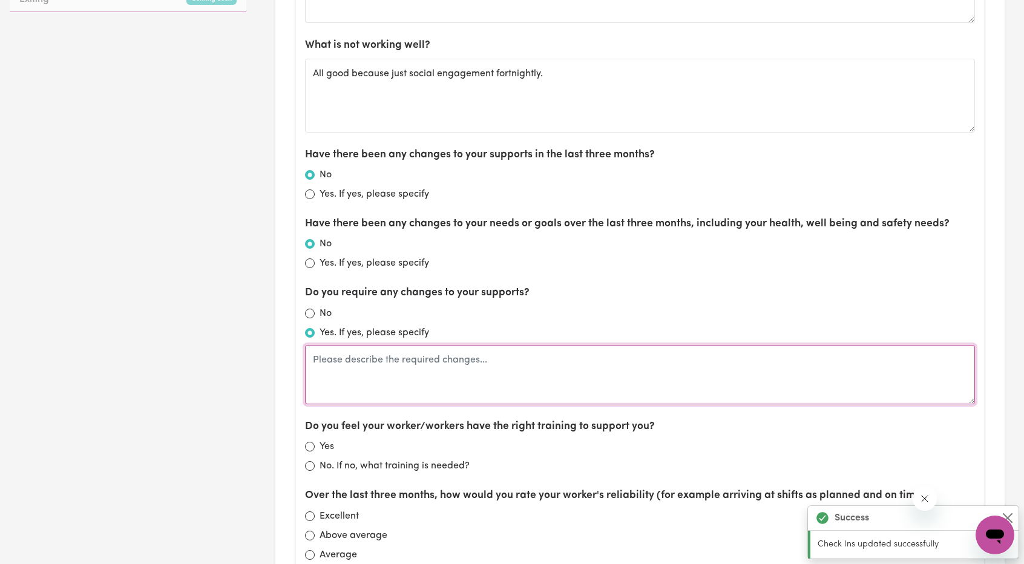
click at [405, 360] on textarea at bounding box center [640, 374] width 670 height 59
paste textarea "New SC In the process of looking for a new worker to help with advocacy."
click at [677, 369] on textarea "New SC In the process of looking for a new worker to help with advocacy." at bounding box center [640, 374] width 670 height 59
click at [677, 360] on textarea "New SC In the process of looking for a new worker to help with advocacy." at bounding box center [640, 374] width 670 height 59
drag, startPoint x: 752, startPoint y: 363, endPoint x: 306, endPoint y: 347, distance: 445.7
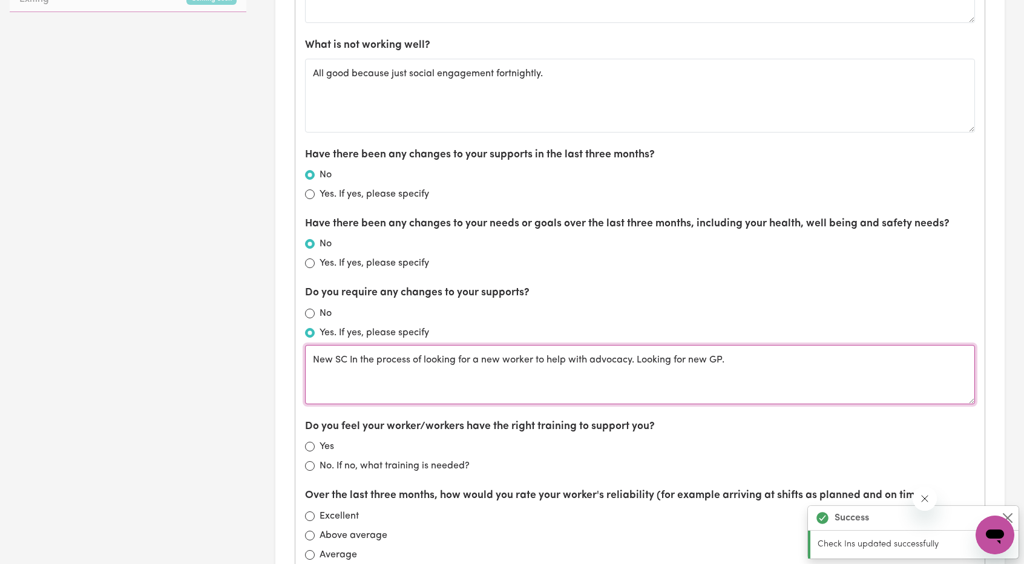
click at [306, 347] on textarea "New SC In the process of looking for a new worker to help with advocacy. Lookin…" at bounding box center [640, 374] width 670 height 59
click at [351, 363] on textarea "New SC In the process of looking for a new worker to help with advocacy. Lookin…" at bounding box center [640, 374] width 670 height 59
drag, startPoint x: 352, startPoint y: 357, endPoint x: 660, endPoint y: 373, distance: 307.9
click at [660, 373] on textarea "New SC In the process of looking for a new worker to help with advocacy. Lookin…" at bounding box center [640, 374] width 670 height 59
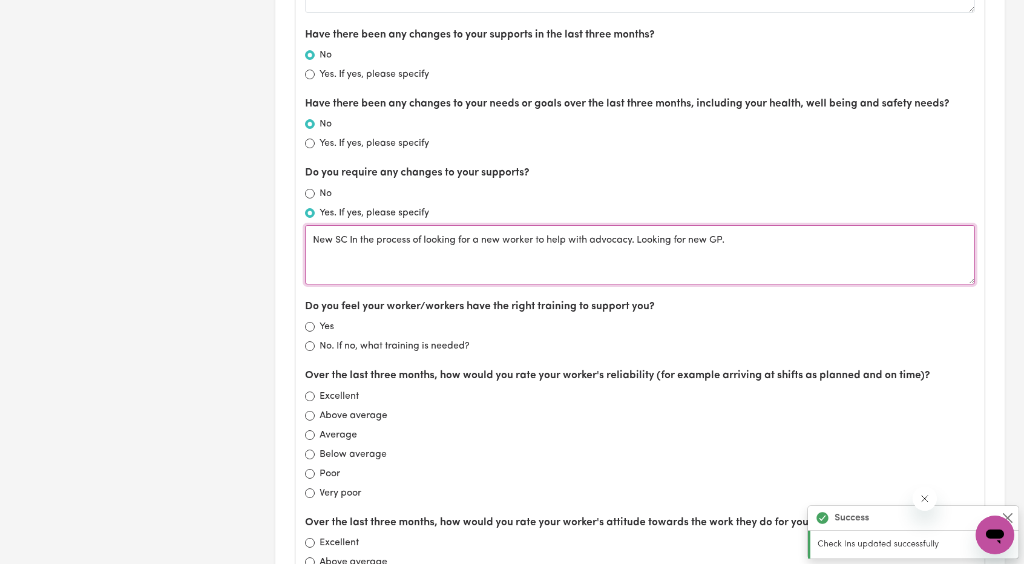
scroll to position [847, 0]
type textarea "New SC In the process of looking for a new worker to help with advocacy. Lookin…"
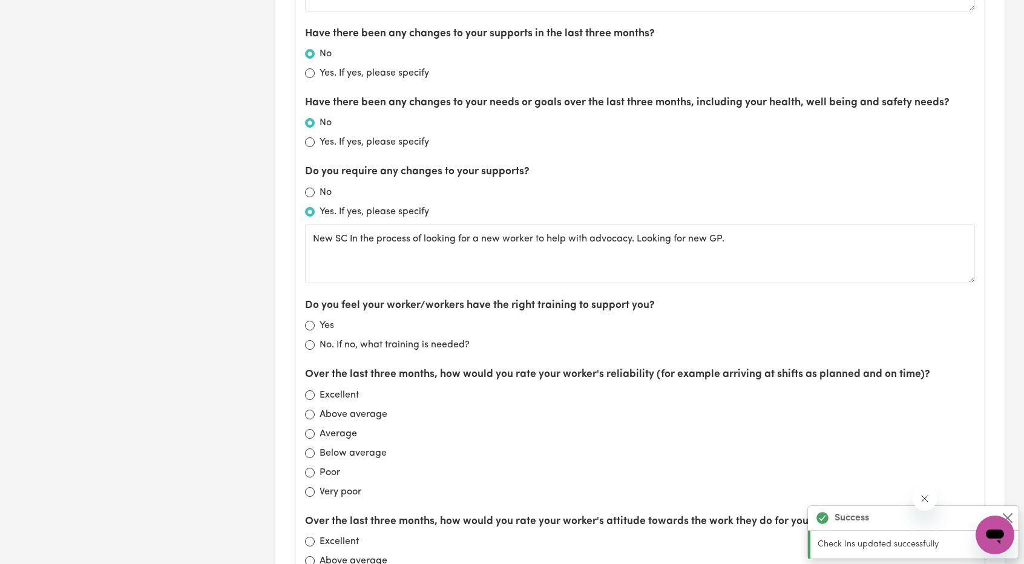
click at [266, 258] on div "Check Ins Next Check In Amend Date Note: If the current check-in date shown abo…" at bounding box center [640, 82] width 768 height 1774
click at [312, 343] on input "No. If no, what training is needed?" at bounding box center [310, 345] width 10 height 10
radio input "true"
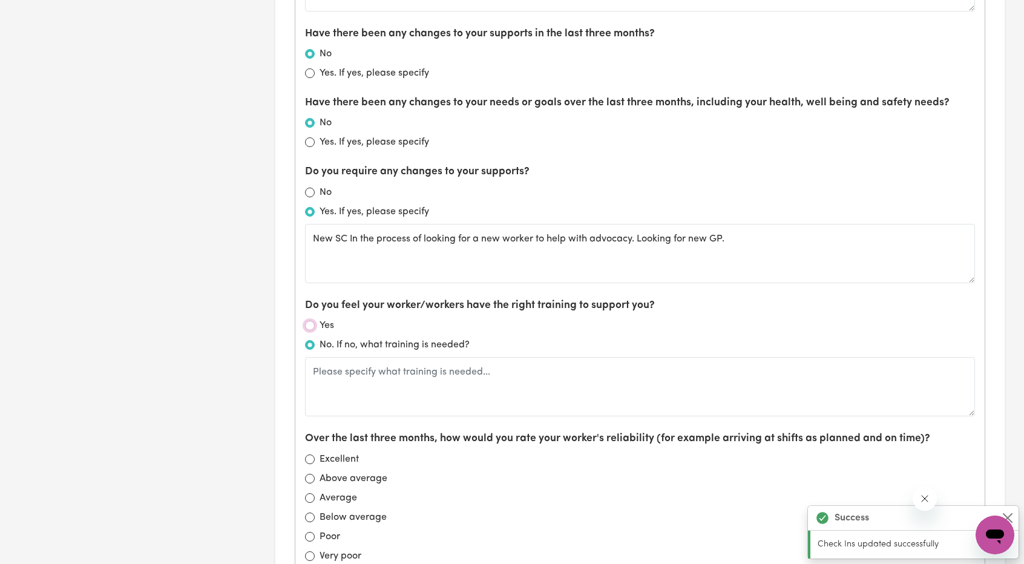
click at [309, 322] on input "Yes" at bounding box center [310, 326] width 10 height 10
radio input "true"
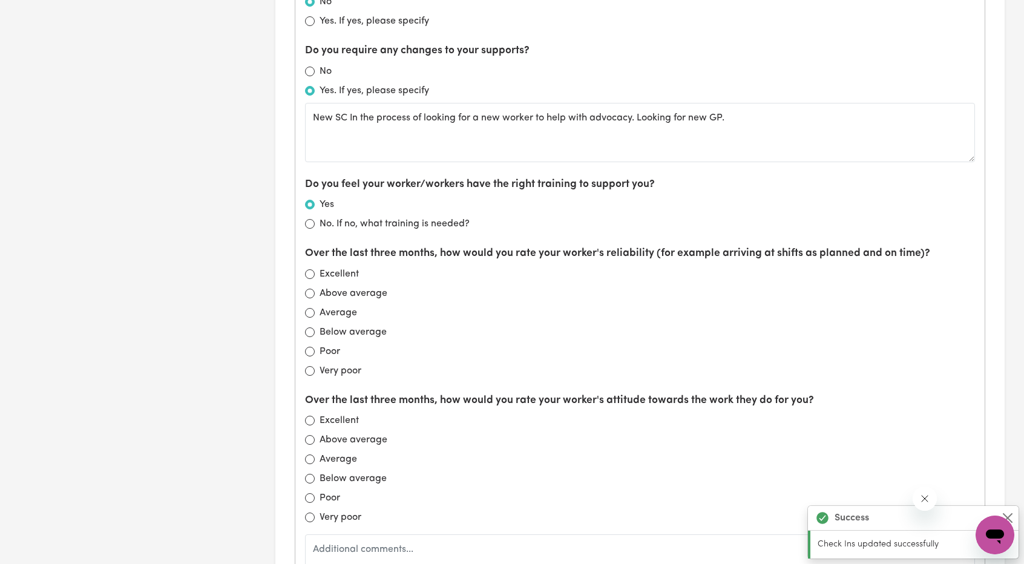
click at [322, 306] on label "Average" at bounding box center [339, 313] width 38 height 15
click at [315, 308] on input "Average" at bounding box center [310, 313] width 10 height 10
radio input "true"
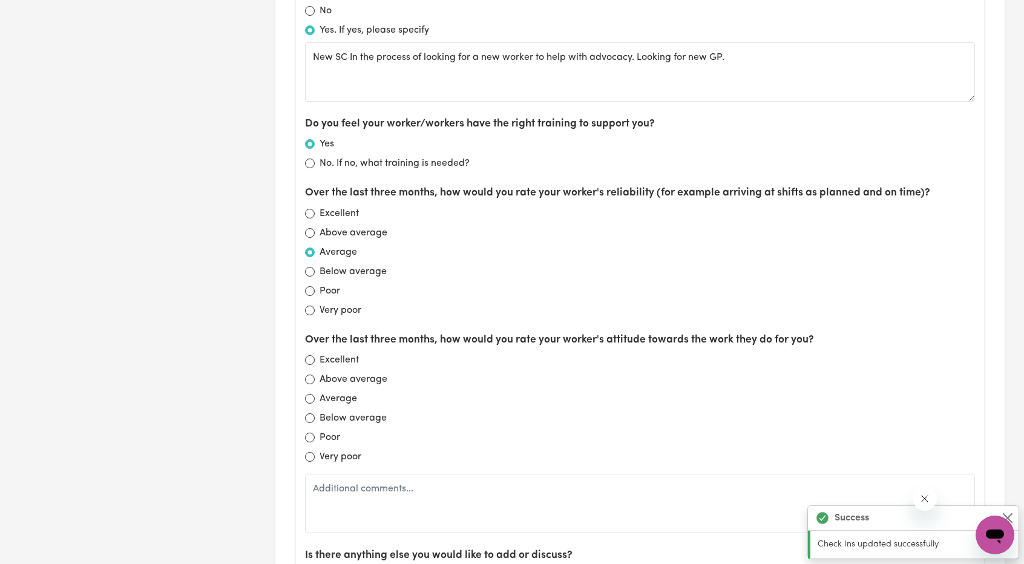
click at [324, 392] on label "Average" at bounding box center [339, 399] width 38 height 15
click at [315, 394] on input "Average" at bounding box center [310, 399] width 10 height 10
radio input "true"
click at [309, 231] on input "Above average" at bounding box center [310, 233] width 10 height 10
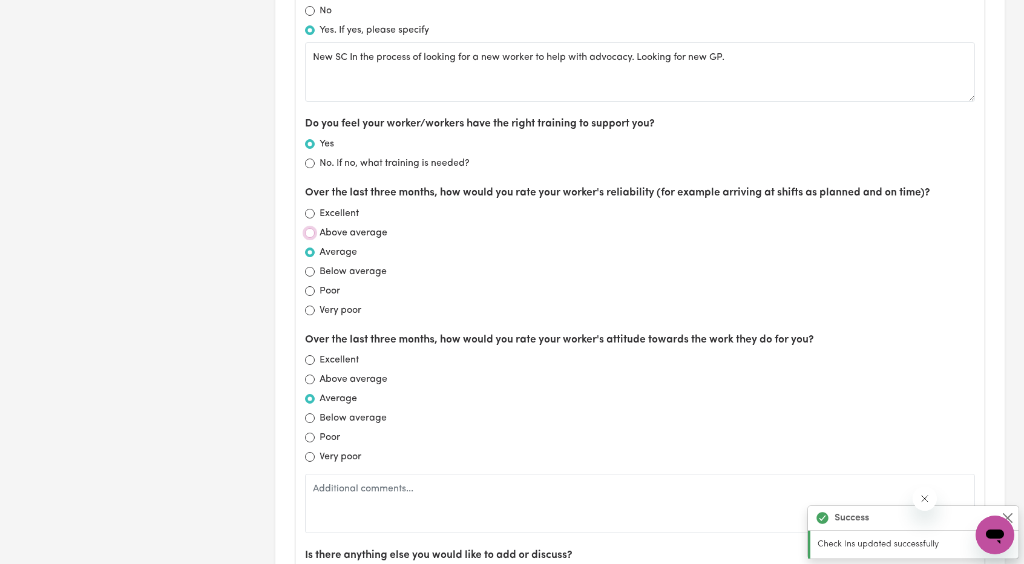
radio input "true"
click at [312, 375] on input "Above average" at bounding box center [310, 380] width 10 height 10
radio input "true"
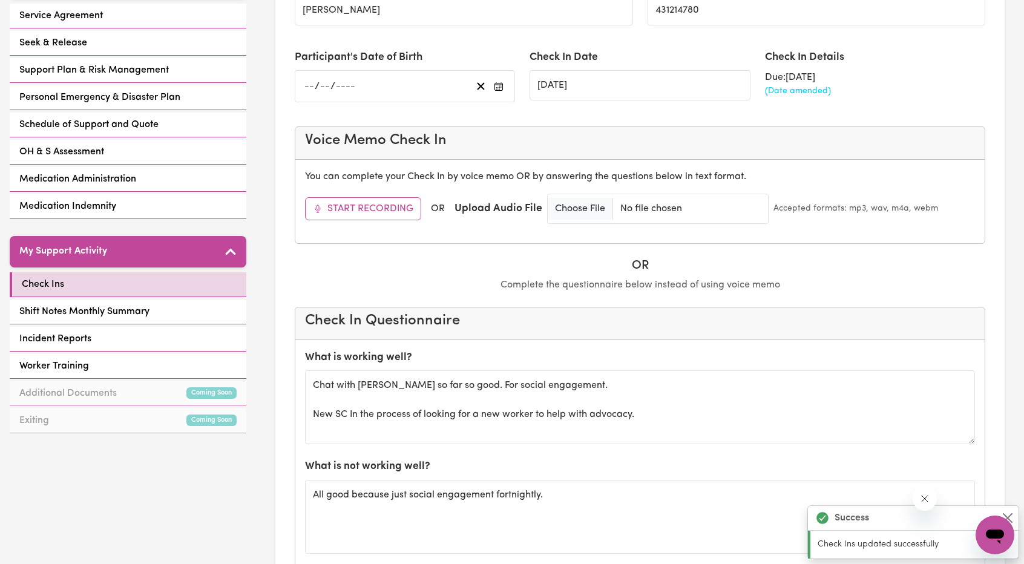
scroll to position [363, 0]
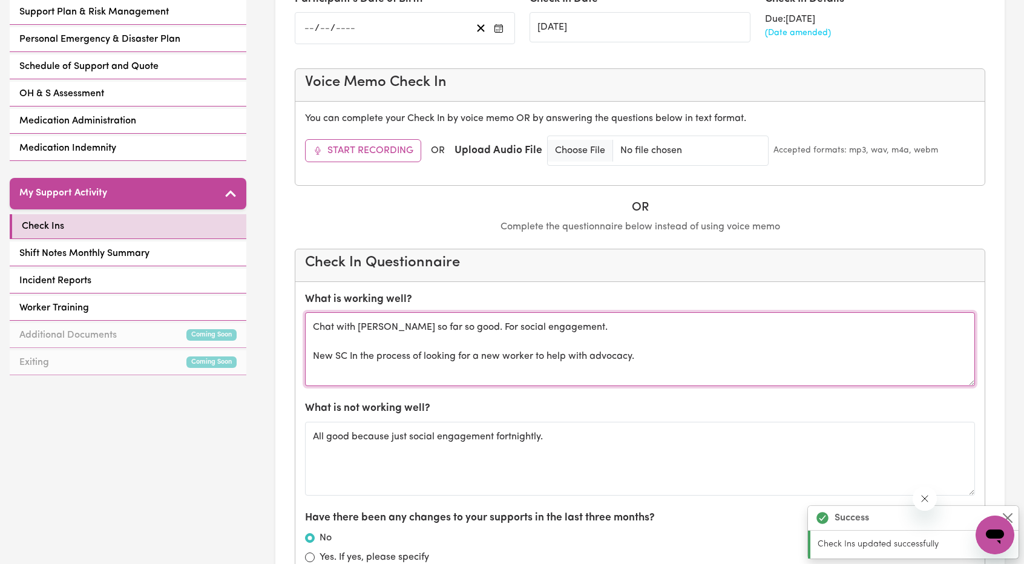
drag, startPoint x: 573, startPoint y: 338, endPoint x: 571, endPoint y: 327, distance: 10.4
click at [573, 338] on textarea "Chat with [PERSON_NAME] so far so good. For social engagement. New SC In the pr…" at bounding box center [640, 349] width 670 height 74
click at [571, 327] on textarea "Chat with [PERSON_NAME] so far so good. For social engagement. New SC In the pr…" at bounding box center [640, 349] width 670 height 74
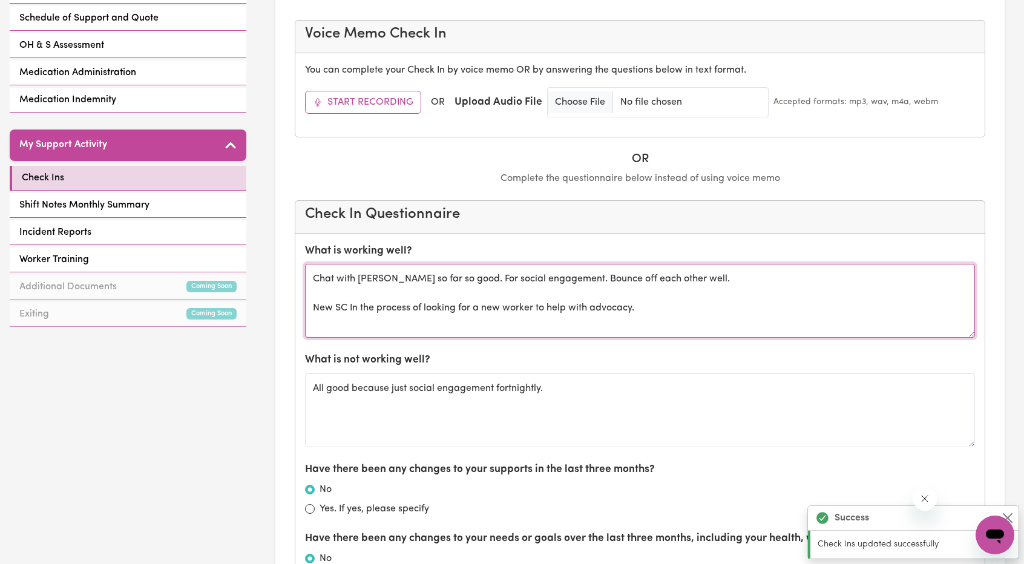
scroll to position [533, 0]
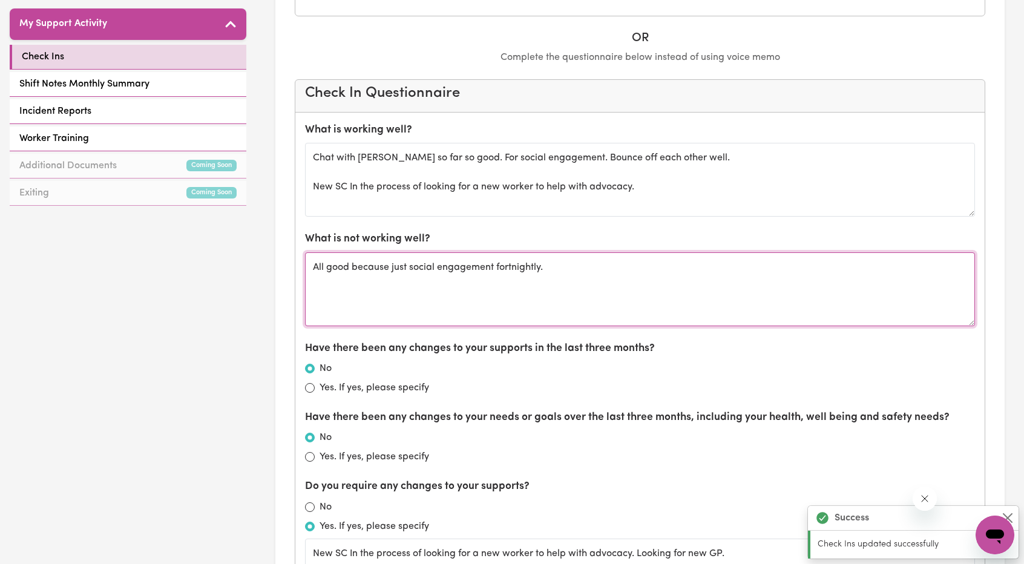
click at [643, 254] on textarea "All good because just social engagement fortnightly." at bounding box center [640, 289] width 670 height 74
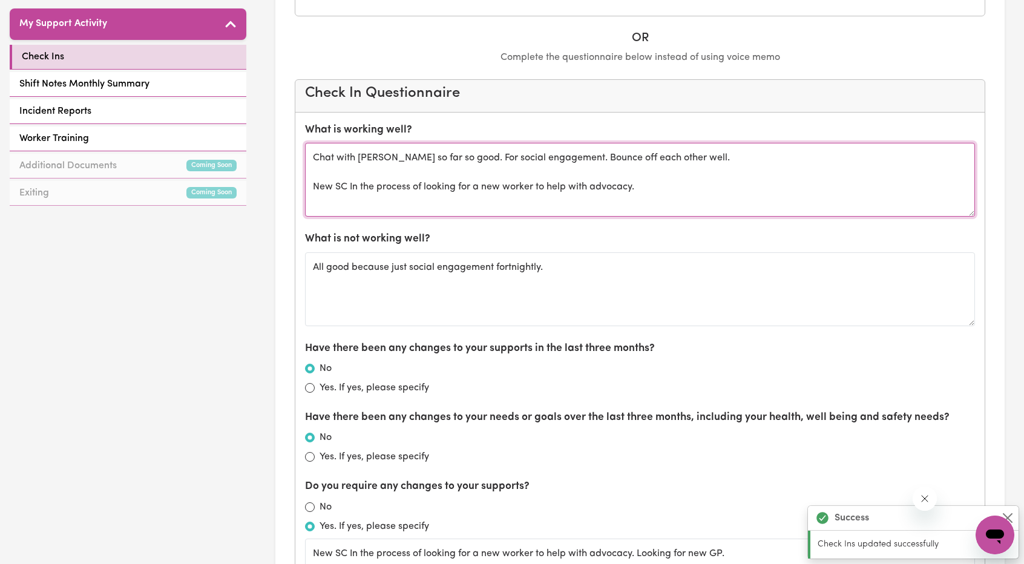
drag, startPoint x: 684, startPoint y: 189, endPoint x: 316, endPoint y: 158, distance: 369.3
click at [316, 158] on textarea "Chat with [PERSON_NAME] so far so good. For social engagement. Bounce off each …" at bounding box center [640, 180] width 670 height 74
click at [381, 159] on textarea "Chat with [PERSON_NAME] so far so good. For social engagement. Bounce off each …" at bounding box center [640, 180] width 670 height 74
click at [361, 156] on textarea "Chat with [PERSON_NAME] so far so good. For social engagement. Bounce off each …" at bounding box center [640, 180] width 670 height 74
click at [356, 154] on textarea "Chat with [PERSON_NAME] so far so good. For social engagement. Bounce off each …" at bounding box center [640, 180] width 670 height 74
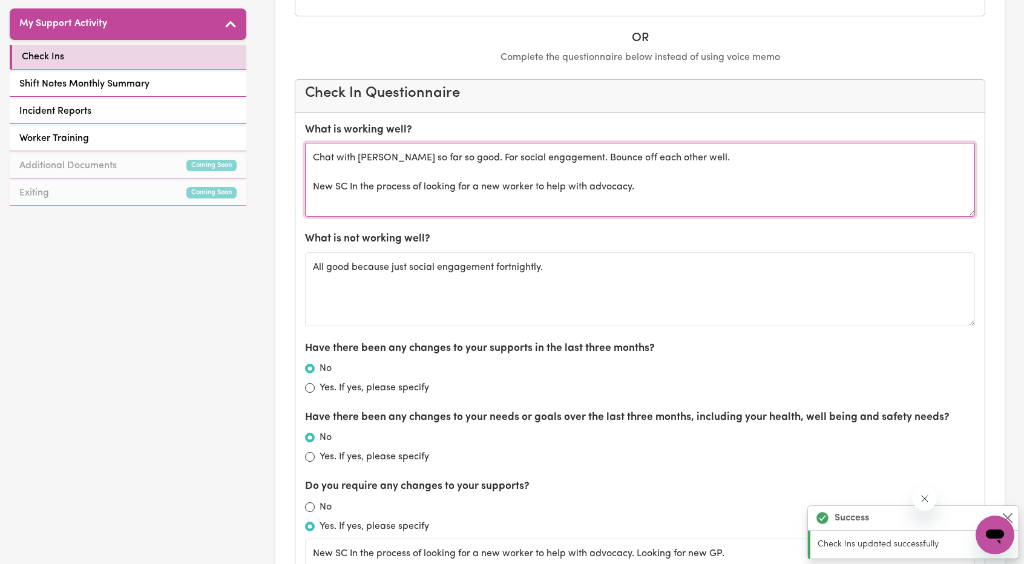
click at [359, 158] on textarea "Chat with [PERSON_NAME] so far so good. For social engagement. Bounce off each …" at bounding box center [640, 180] width 670 height 74
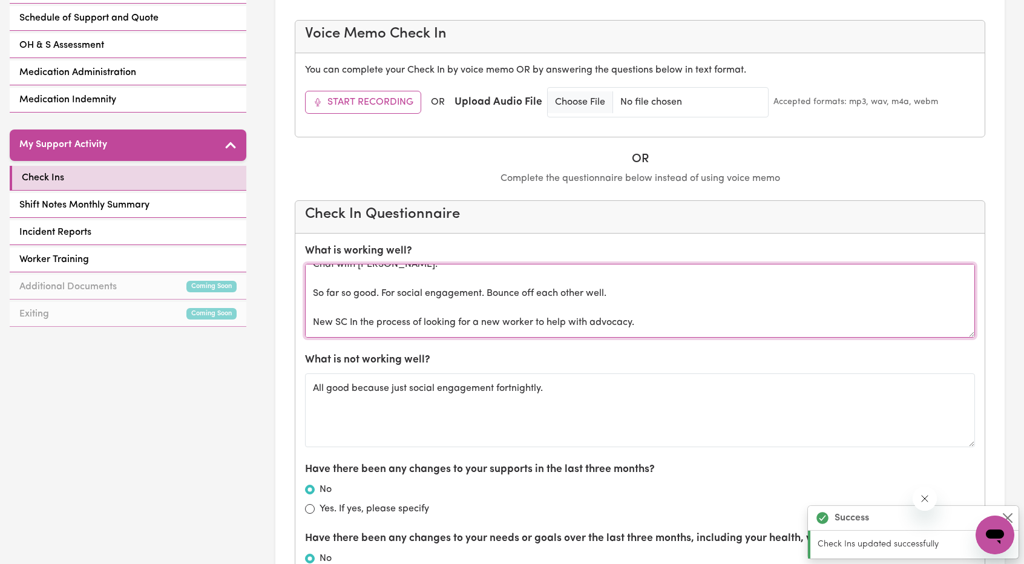
scroll to position [44, 0]
drag, startPoint x: 655, startPoint y: 289, endPoint x: 335, endPoint y: 277, distance: 320.4
click at [335, 277] on textarea "Chat with [PERSON_NAME]. So far so good. For social engagement. Bounce off each…" at bounding box center [640, 301] width 670 height 74
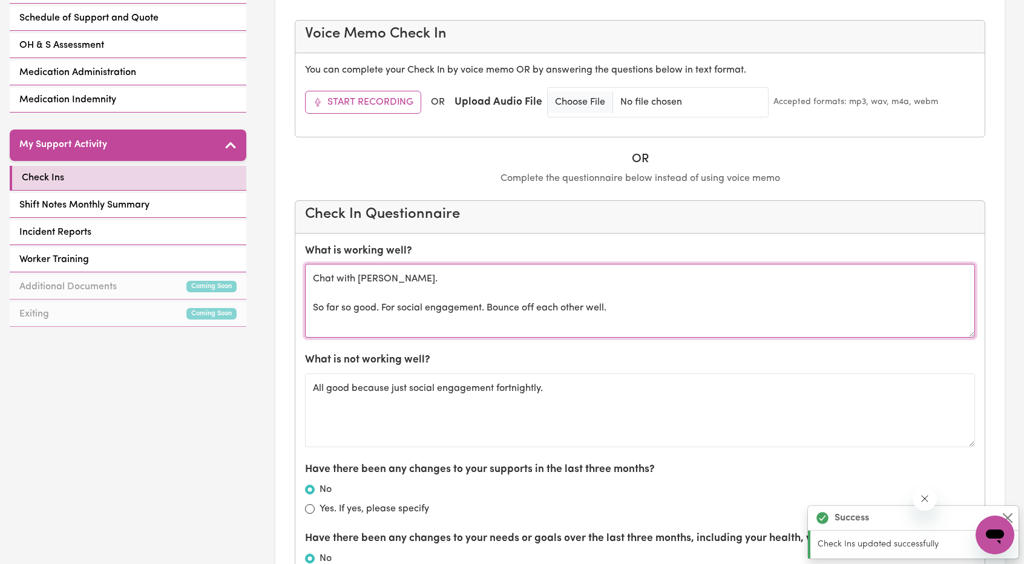
scroll to position [29, 0]
click at [349, 307] on textarea "Chat with [PERSON_NAME]. So far so good. For social engagement. Bounce off each…" at bounding box center [640, 301] width 670 height 74
click at [341, 314] on textarea "Chat with [PERSON_NAME]. So far so good. For social engagement. Bounce off each…" at bounding box center [640, 301] width 670 height 74
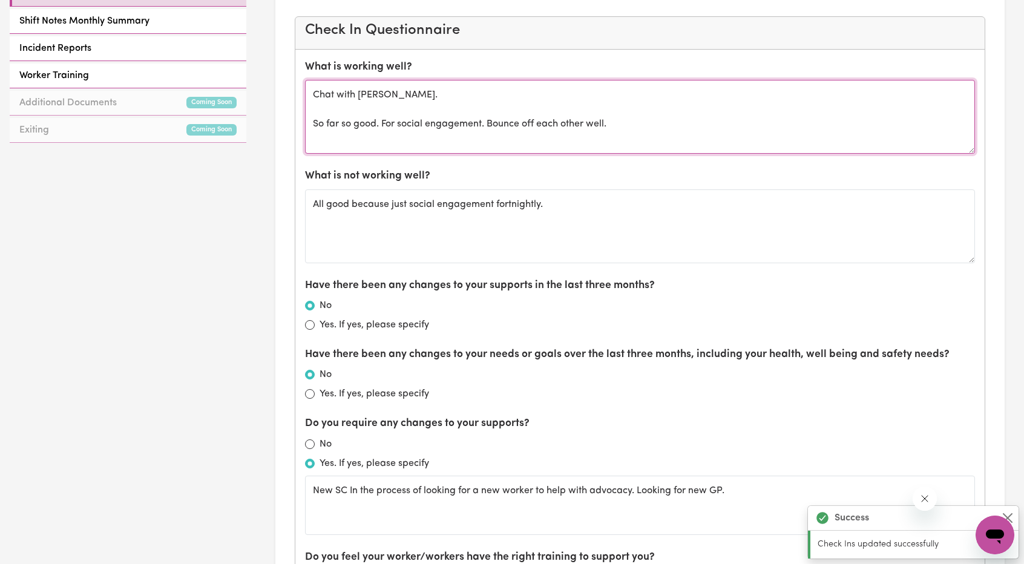
scroll to position [654, 0]
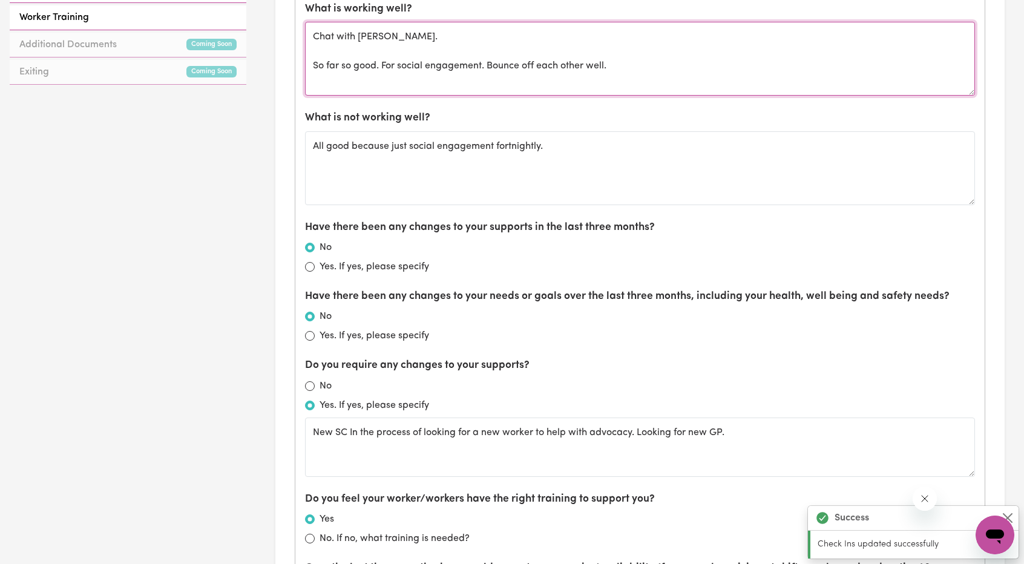
type textarea "Chat with [PERSON_NAME]. So far so good. For social engagement. Bounce off each…"
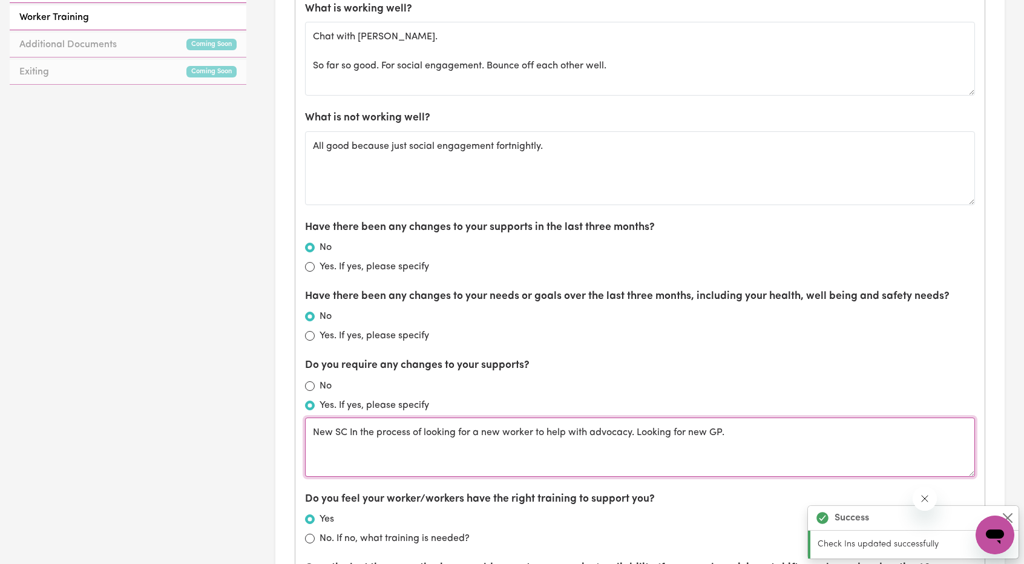
click at [748, 418] on textarea "New SC In the process of looking for a new worker to help with advocacy. Lookin…" at bounding box center [640, 447] width 670 height 59
click at [746, 436] on textarea "New SC In the process of looking for a new worker to help with advocacy. Lookin…" at bounding box center [640, 447] width 670 height 59
click at [740, 418] on textarea "New SC In the process of looking for a new worker to help with advocacy. Lookin…" at bounding box center [640, 447] width 670 height 59
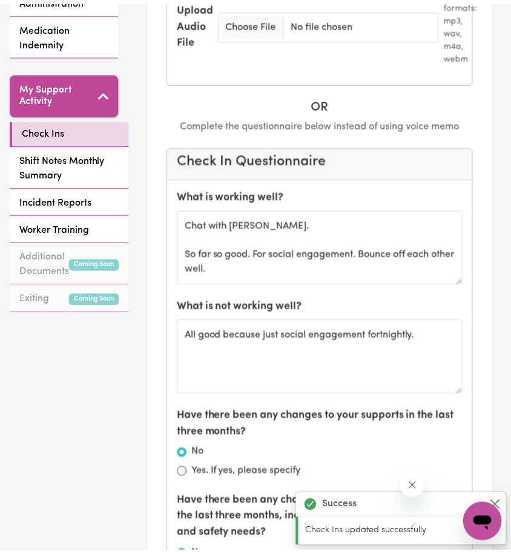
scroll to position [635, 0]
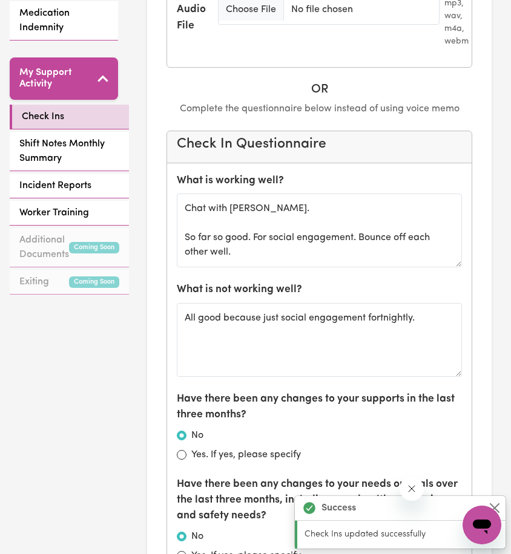
type textarea "New SC In the process of looking for a new worker to help with advocacy. Lookin…"
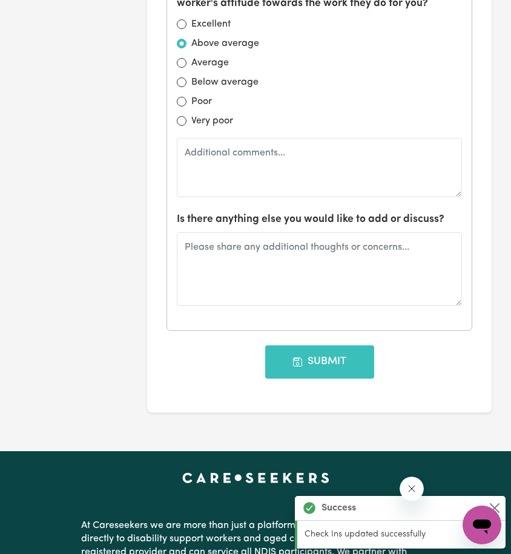
scroll to position [1695, 0]
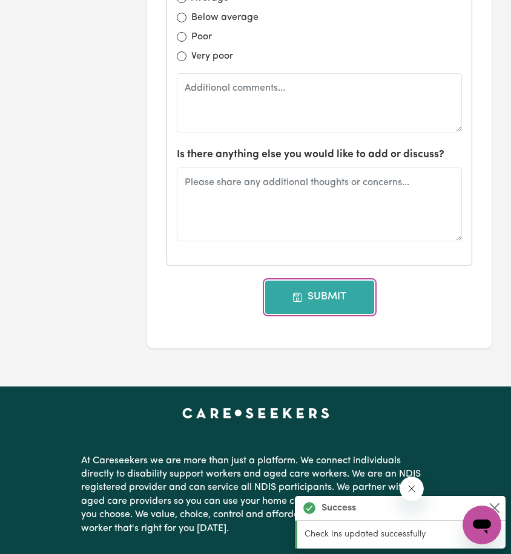
click at [337, 292] on button "Submit" at bounding box center [319, 297] width 109 height 33
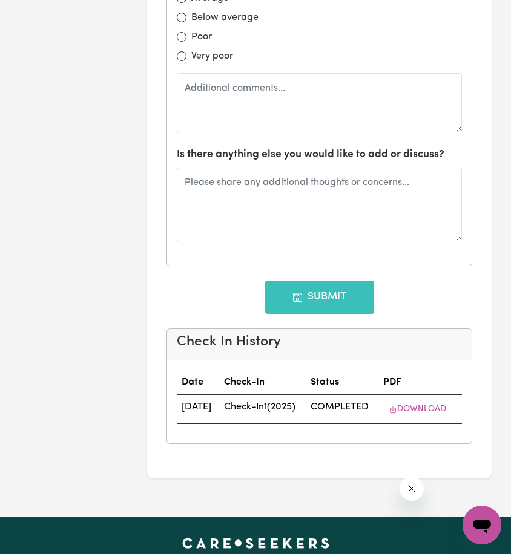
scroll to position [0, 0]
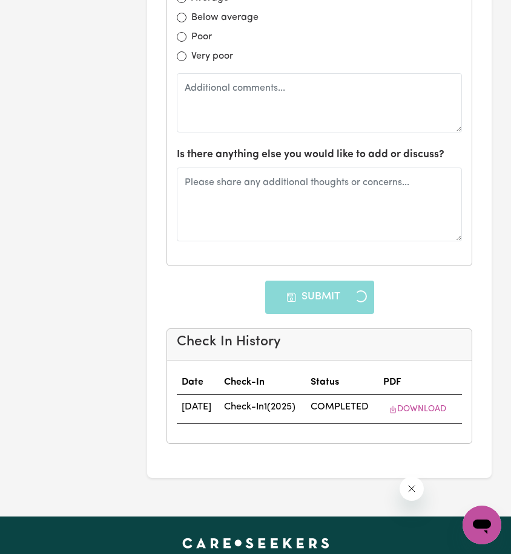
type input "[DATE]"
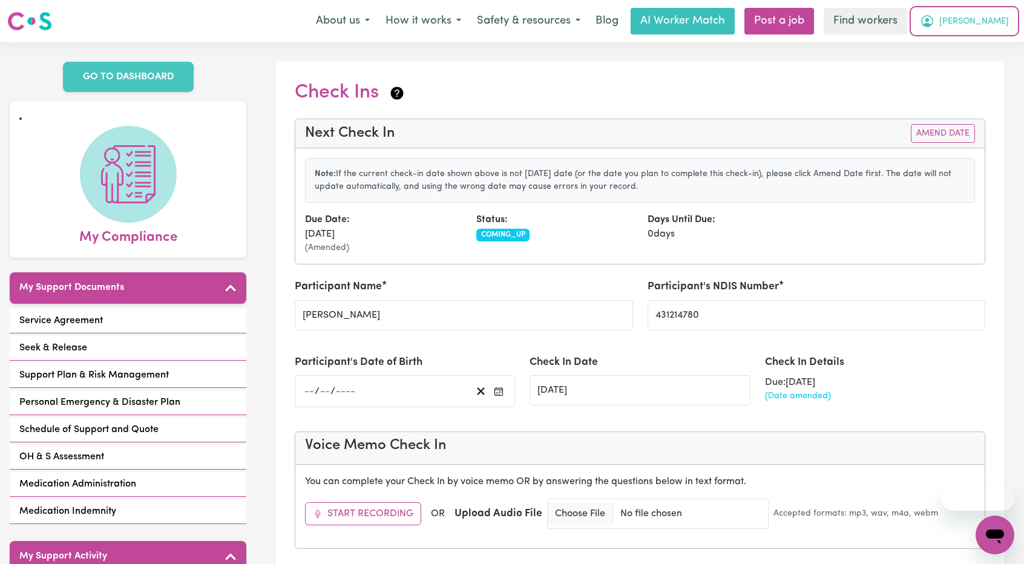
click at [994, 12] on button "[PERSON_NAME]" at bounding box center [964, 20] width 105 height 25
drag, startPoint x: 982, startPoint y: 33, endPoint x: 970, endPoint y: 44, distance: 16.3
click at [970, 44] on link "My Dashboard" at bounding box center [969, 47] width 96 height 23
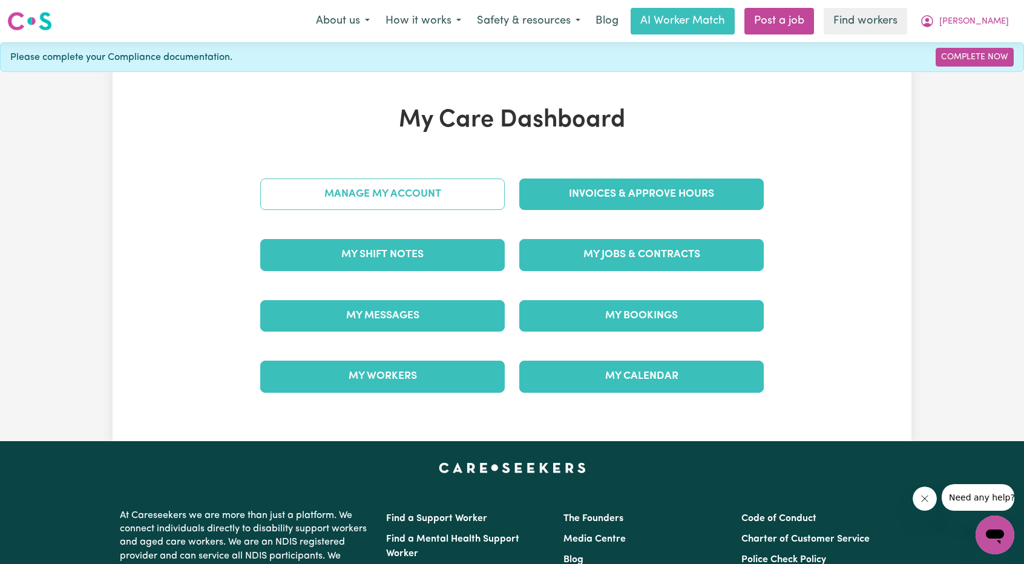
click at [416, 189] on link "Manage My Account" at bounding box center [382, 194] width 245 height 31
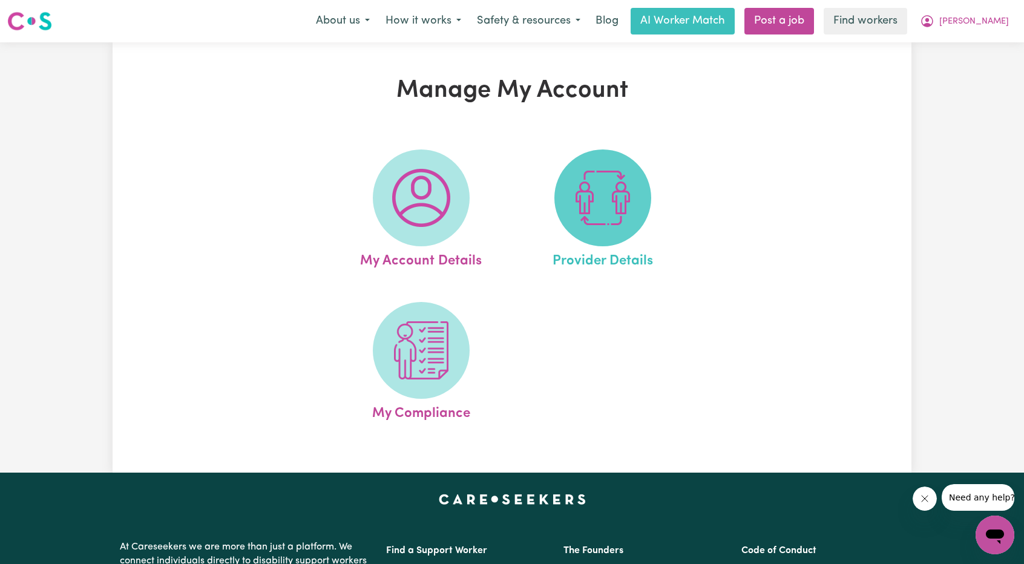
click at [591, 217] on img at bounding box center [603, 198] width 58 height 58
select select "NDIS_FUNDING_PLAN_MANAGED"
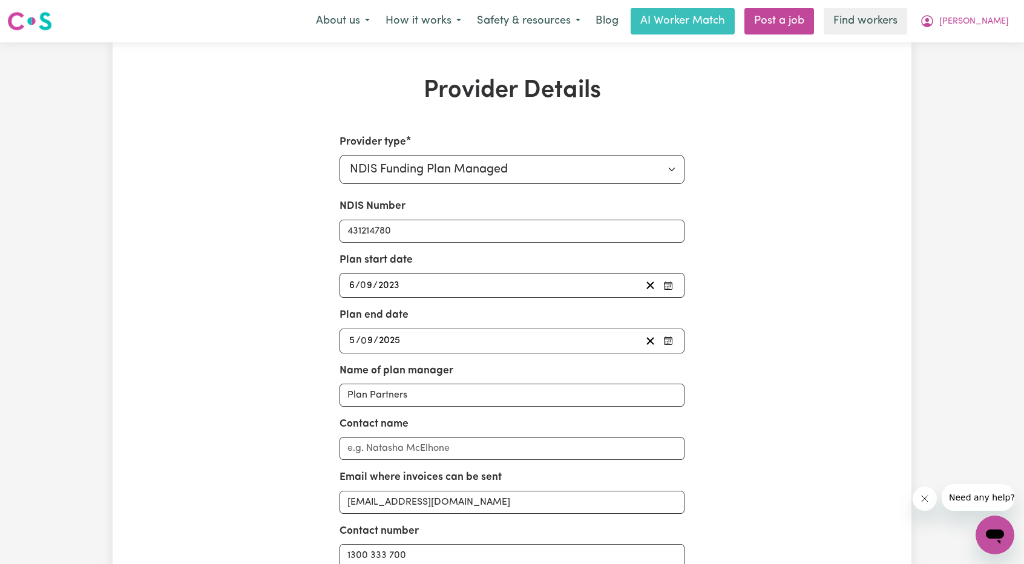
click at [490, 348] on div "2025-09-05 5 / 0 9 / 2025" at bounding box center [513, 341] width 346 height 25
click at [488, 342] on div "2025-09-05 5 / 0 9 / 2025" at bounding box center [494, 341] width 294 height 16
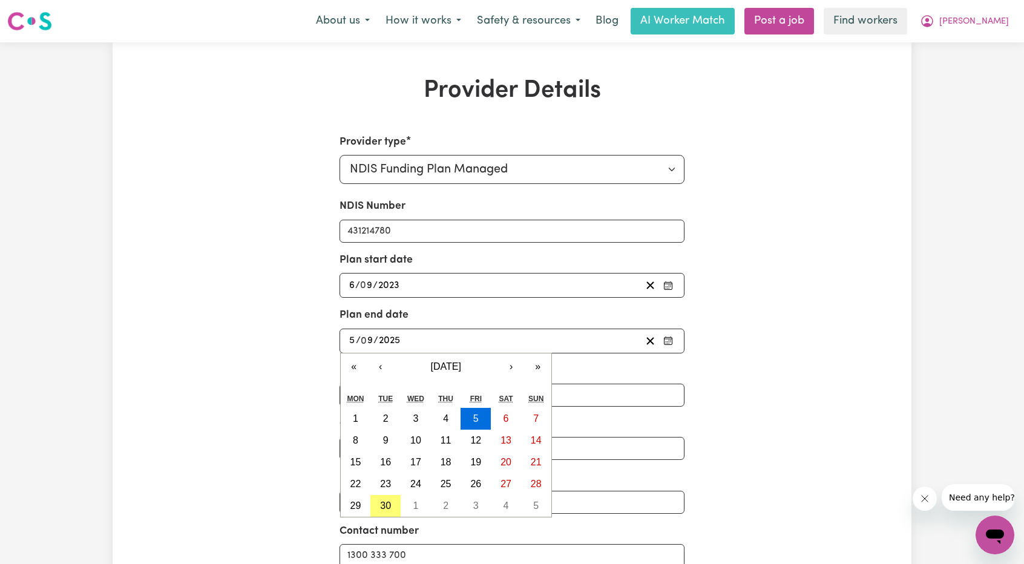
click at [489, 338] on div "2025-09-05 5 / 0 9 / 2025" at bounding box center [494, 341] width 294 height 16
click at [485, 341] on div "2025-09-05 5 / 0 9 / 2025" at bounding box center [494, 341] width 294 height 16
click at [462, 342] on div "2025-09-05 5 / 0 9 / 2025" at bounding box center [494, 341] width 294 height 16
click at [460, 340] on div "2025-09-05 5 / 0 9 / 2025" at bounding box center [494, 341] width 294 height 16
click at [459, 341] on div "2025-09-05 5 / 0 9 / 2025" at bounding box center [494, 341] width 294 height 16
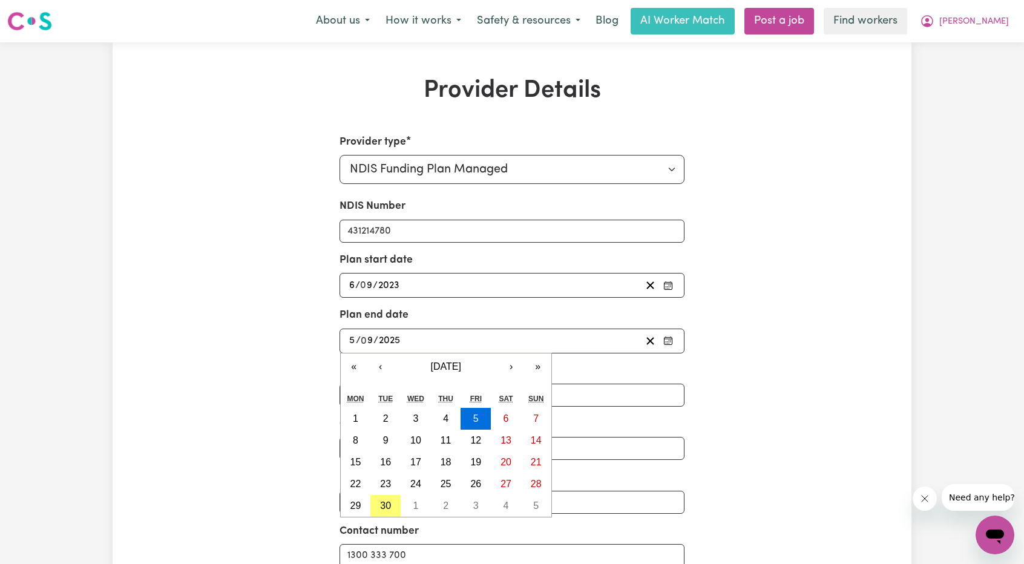
click at [749, 343] on div "Provider type Select your provider type... Privately Aged Care / Home Care Pack…" at bounding box center [512, 411] width 518 height 554
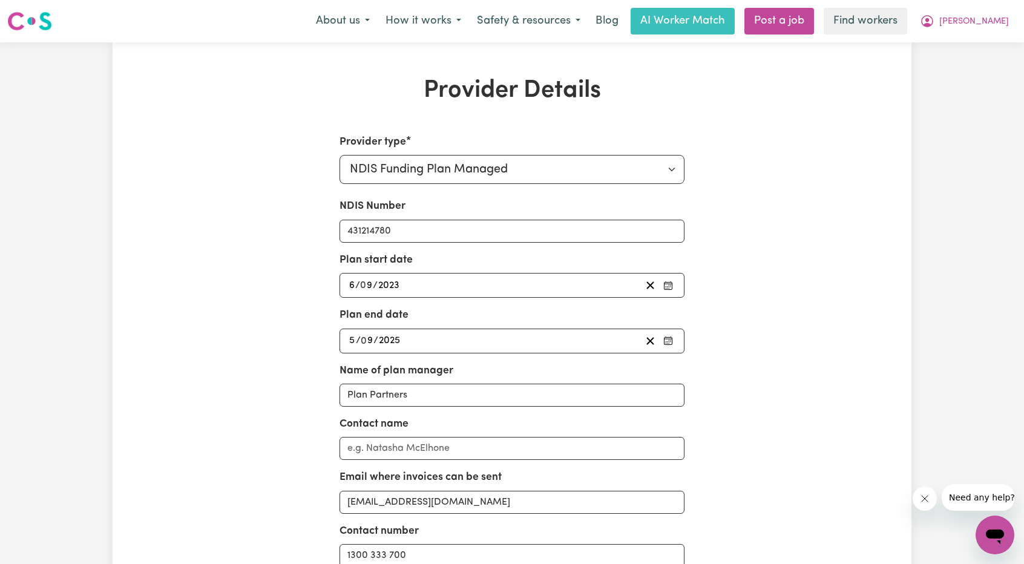
click at [477, 338] on div "2025-09-05 5 / 0 9 / 2025" at bounding box center [494, 341] width 294 height 16
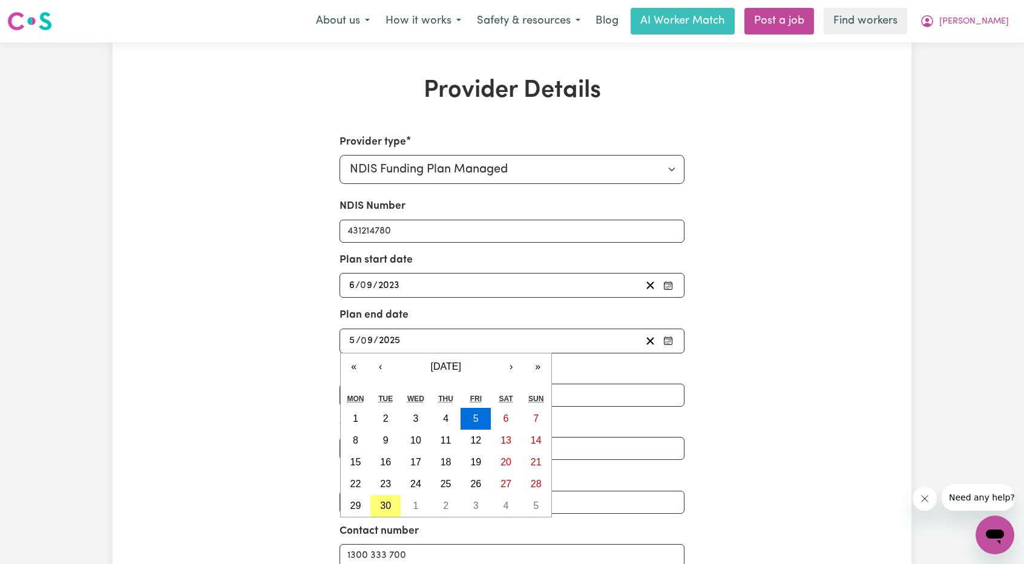
click at [435, 342] on div "2025-09-05 5 / 0 9 / 2025" at bounding box center [494, 341] width 294 height 16
click at [433, 340] on div "2025-09-05 5 / 0 9 / 2025" at bounding box center [494, 341] width 294 height 16
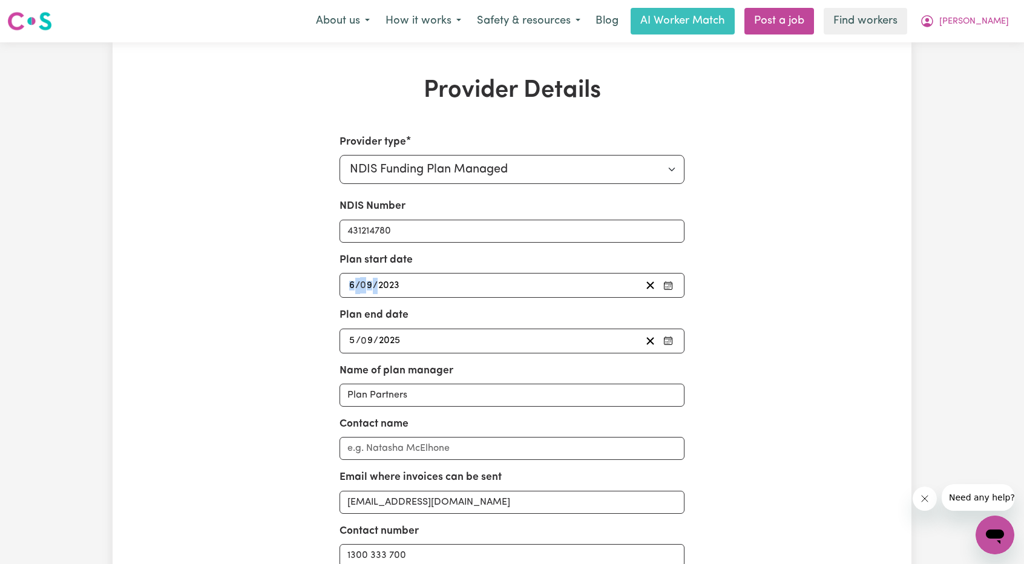
drag, startPoint x: 911, startPoint y: 276, endPoint x: 847, endPoint y: 277, distance: 64.2
click at [909, 277] on div "Provider Details Provider type Select your provider type... Privately Aged Care…" at bounding box center [512, 382] width 799 height 612
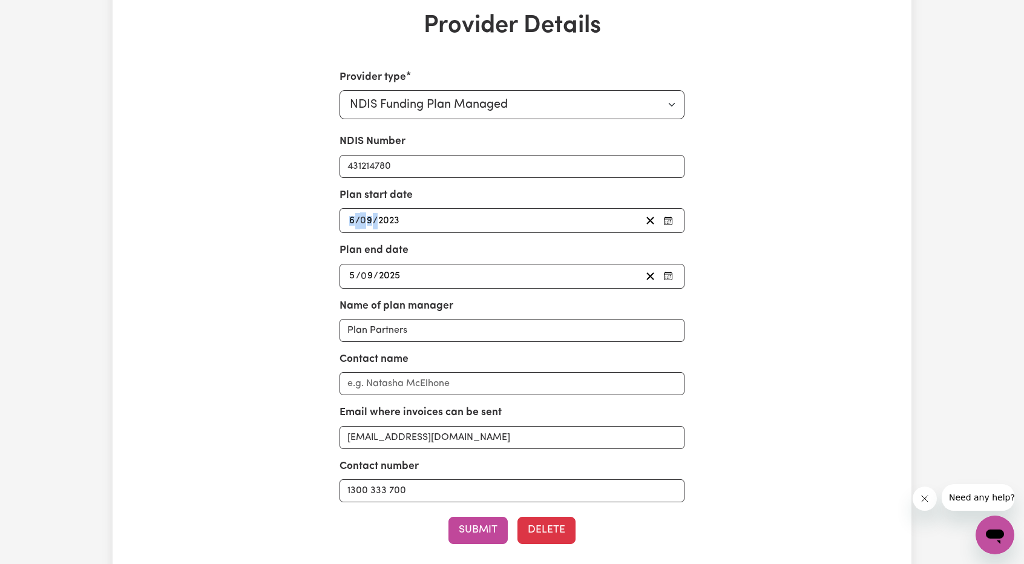
scroll to position [182, 0]
